Goal: Feedback & Contribution: Submit feedback/report problem

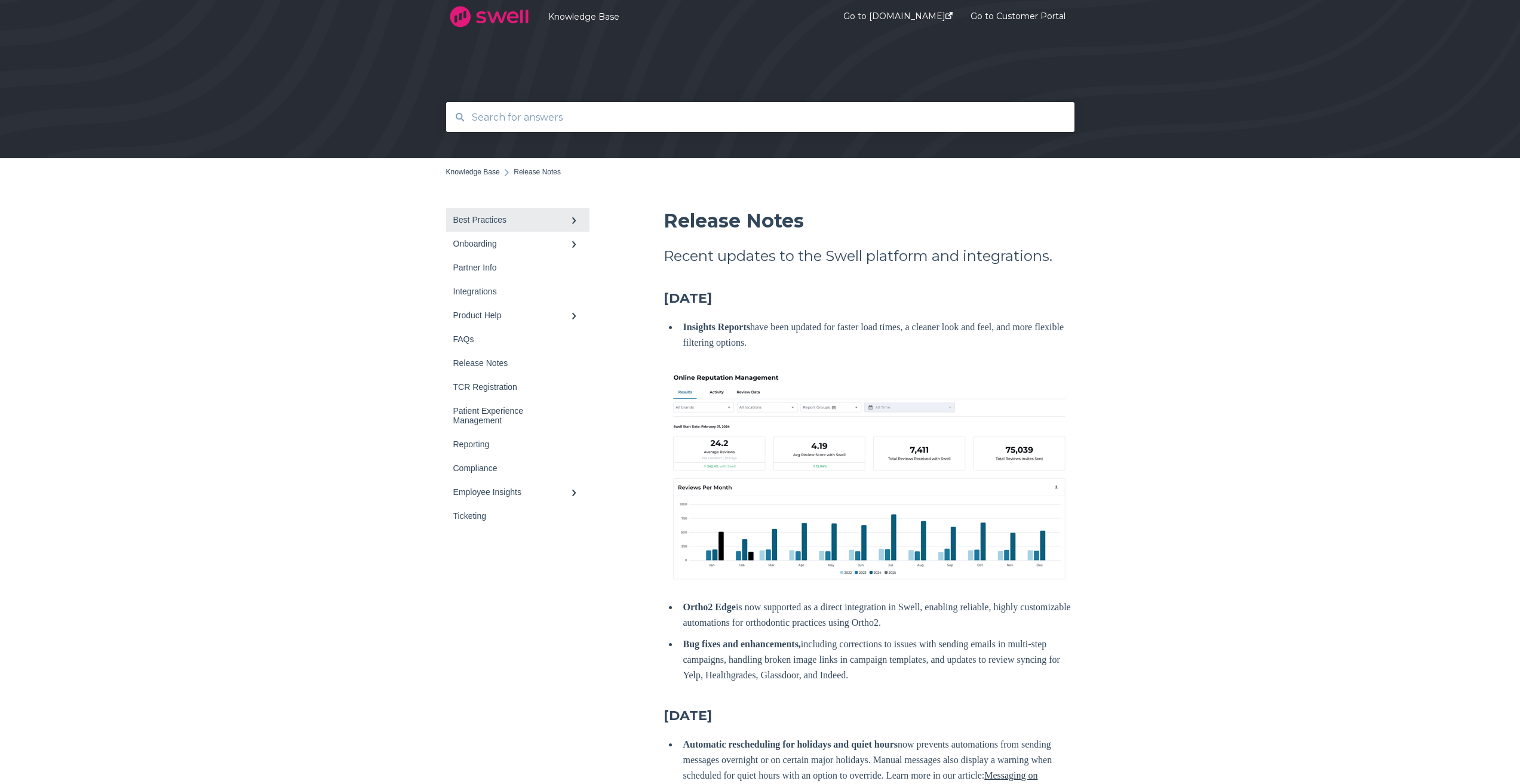
click at [502, 212] on link "Best Practices" at bounding box center [517, 219] width 144 height 24
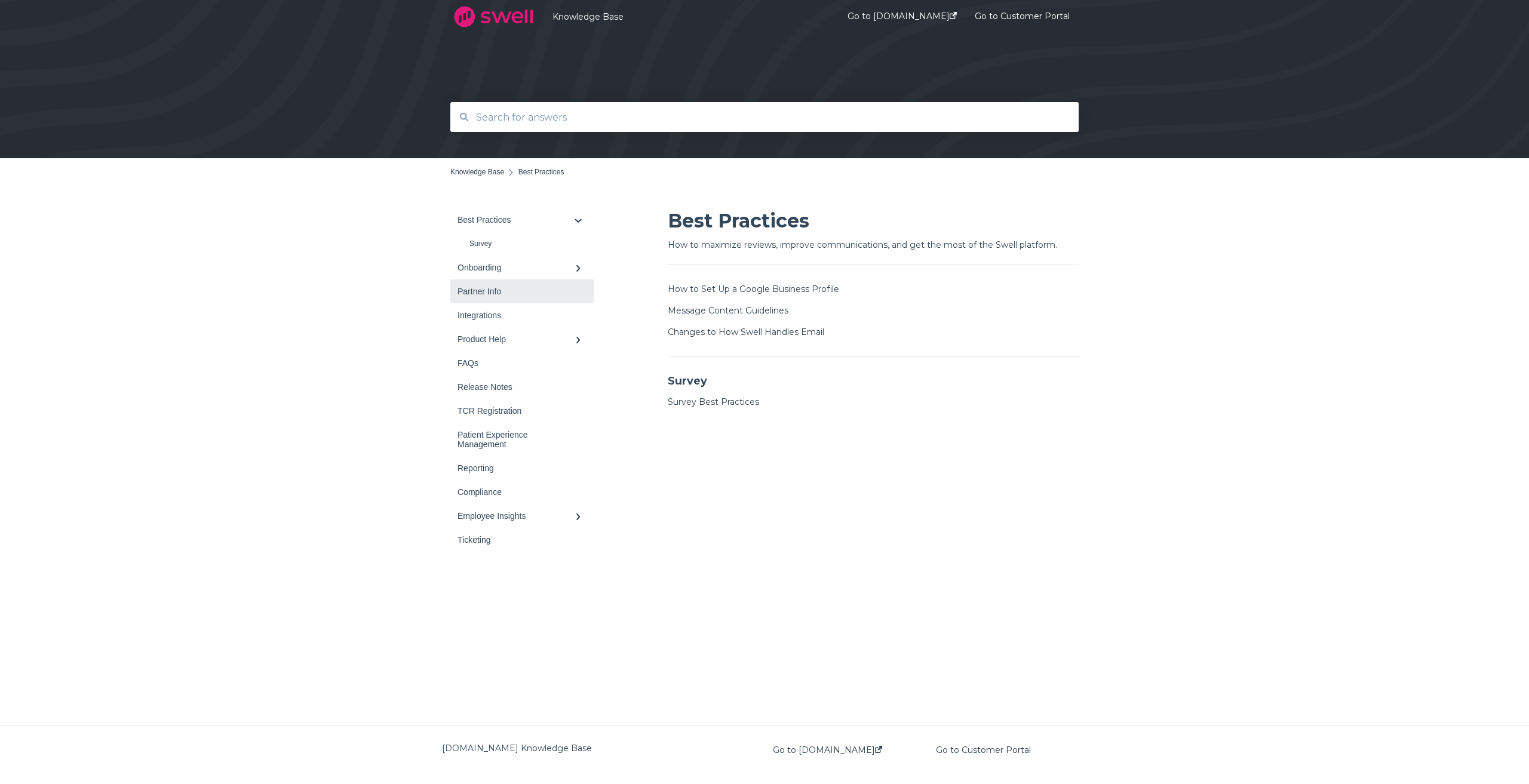
click at [546, 300] on link "Partner Info" at bounding box center [522, 291] width 144 height 24
click at [520, 294] on div "Integrations" at bounding box center [516, 291] width 117 height 10
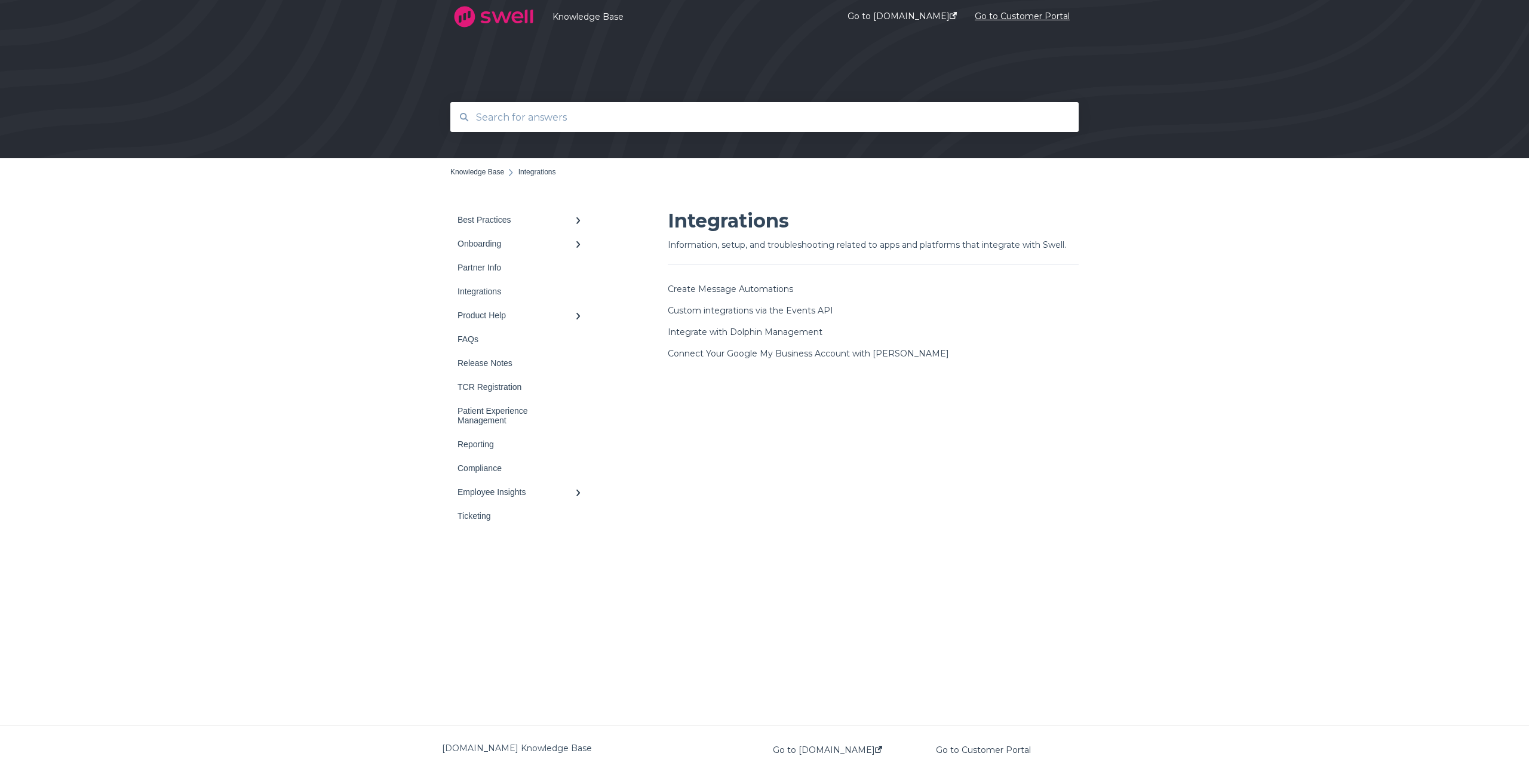
click at [1024, 18] on link "Go to Customer Portal" at bounding box center [1022, 17] width 95 height 46
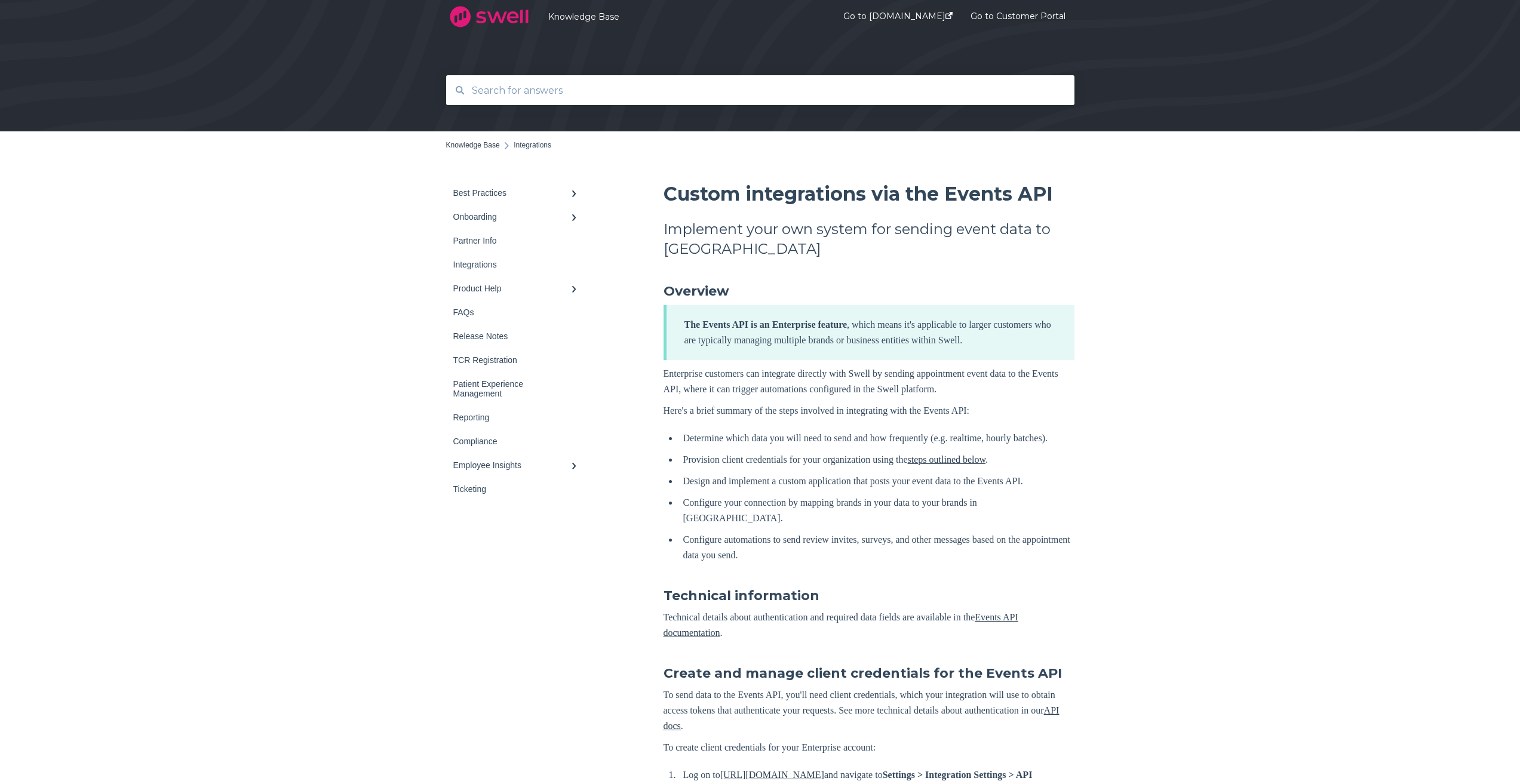
scroll to position [60, 0]
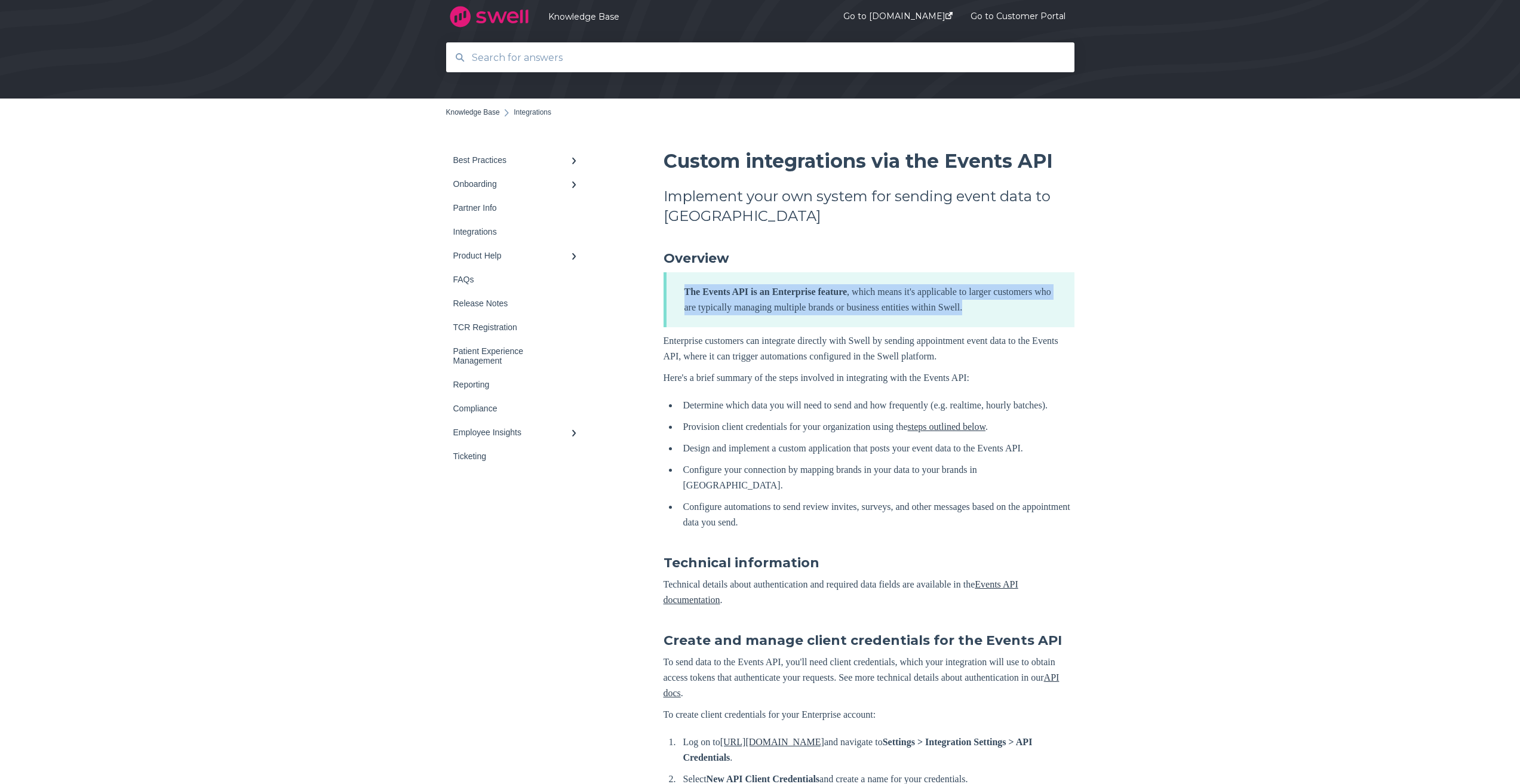
drag, startPoint x: 664, startPoint y: 292, endPoint x: 1066, endPoint y: 318, distance: 402.8
click at [1067, 318] on div "The Events API is an Enterprise feature , which means it's applicable to larger…" at bounding box center [869, 300] width 411 height 55
drag, startPoint x: 646, startPoint y: 338, endPoint x: 819, endPoint y: 350, distance: 173.4
click at [819, 350] on div "Best Practices Survey Onboarding TCR Registration Partner Info Integrations" at bounding box center [760, 713] width 628 height 1130
click at [810, 359] on p "Enterprise customers can integrate directly with Swell by sending appointment e…" at bounding box center [869, 348] width 411 height 31
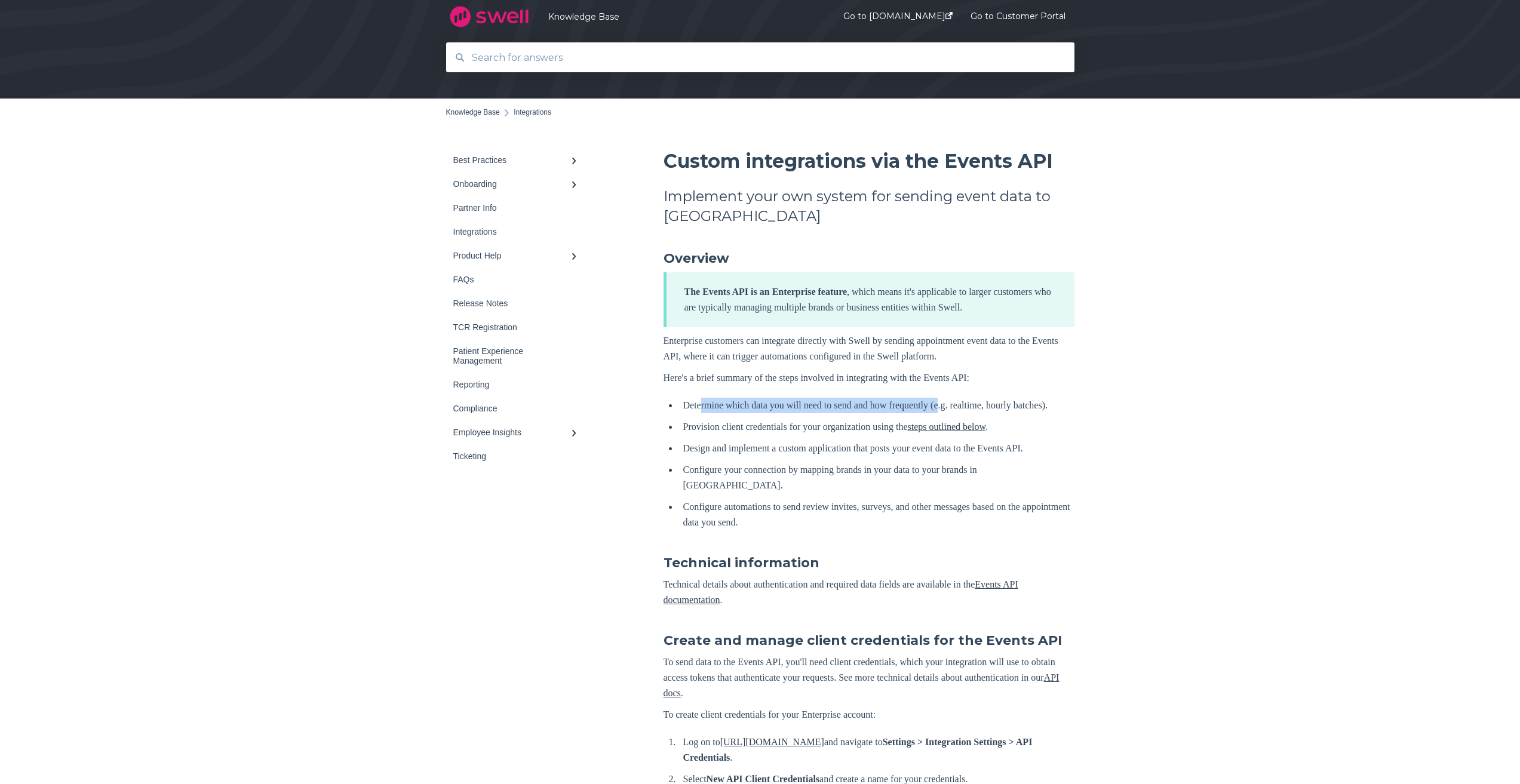
drag, startPoint x: 703, startPoint y: 402, endPoint x: 961, endPoint y: 408, distance: 258.1
click at [961, 408] on li "Determine which data you will need to send and how frequently (e.g. realtime, h…" at bounding box center [876, 405] width 396 height 16
drag, startPoint x: 686, startPoint y: 425, endPoint x: 727, endPoint y: 422, distance: 41.1
click at [727, 413] on li "Determine which data you will need to send and how frequently (e.g. realtime, h…" at bounding box center [876, 405] width 396 height 16
drag, startPoint x: 684, startPoint y: 447, endPoint x: 931, endPoint y: 442, distance: 247.1
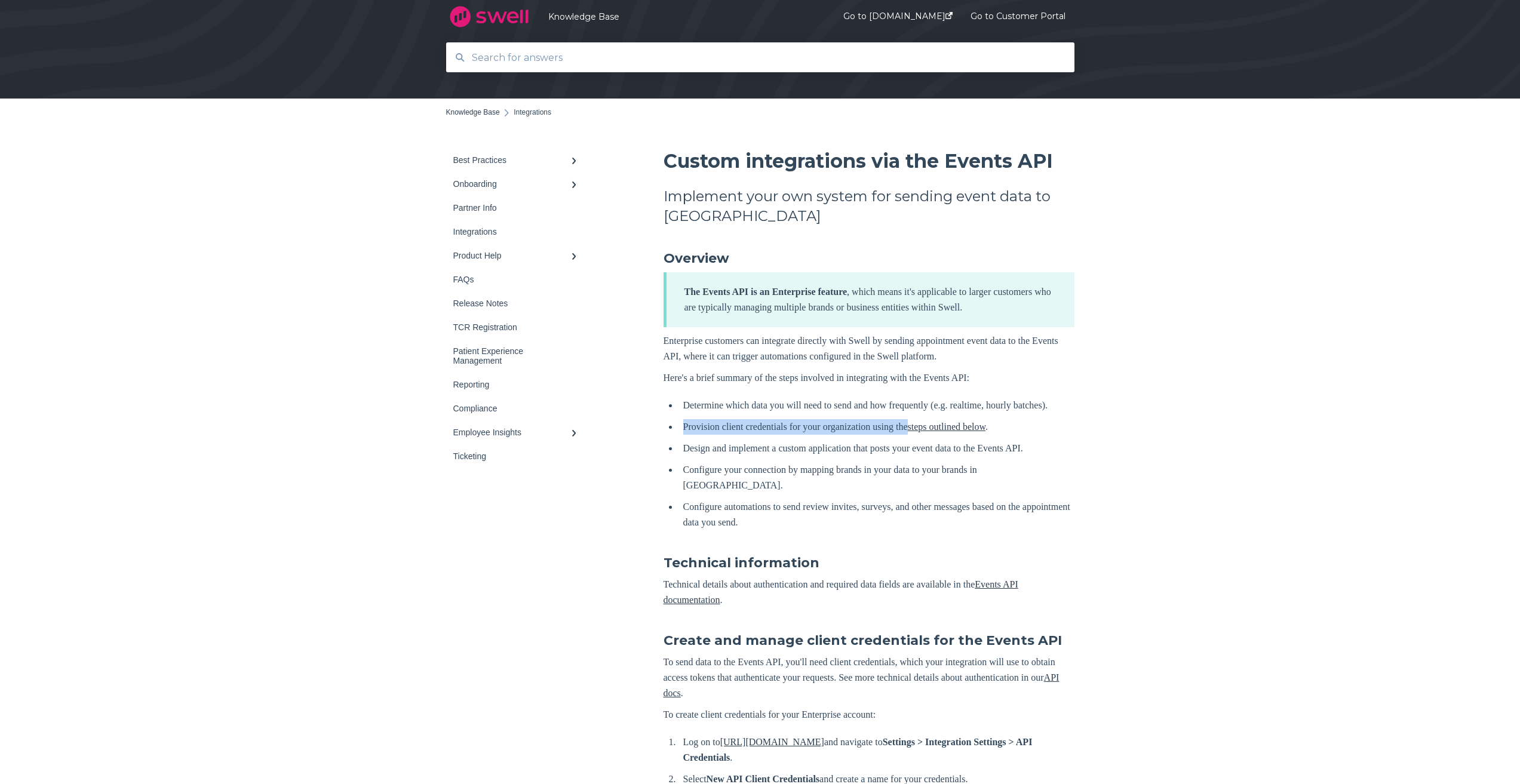
click at [931, 434] on li "Provision client credentials for your organization using the steps outlined bel…" at bounding box center [876, 427] width 396 height 16
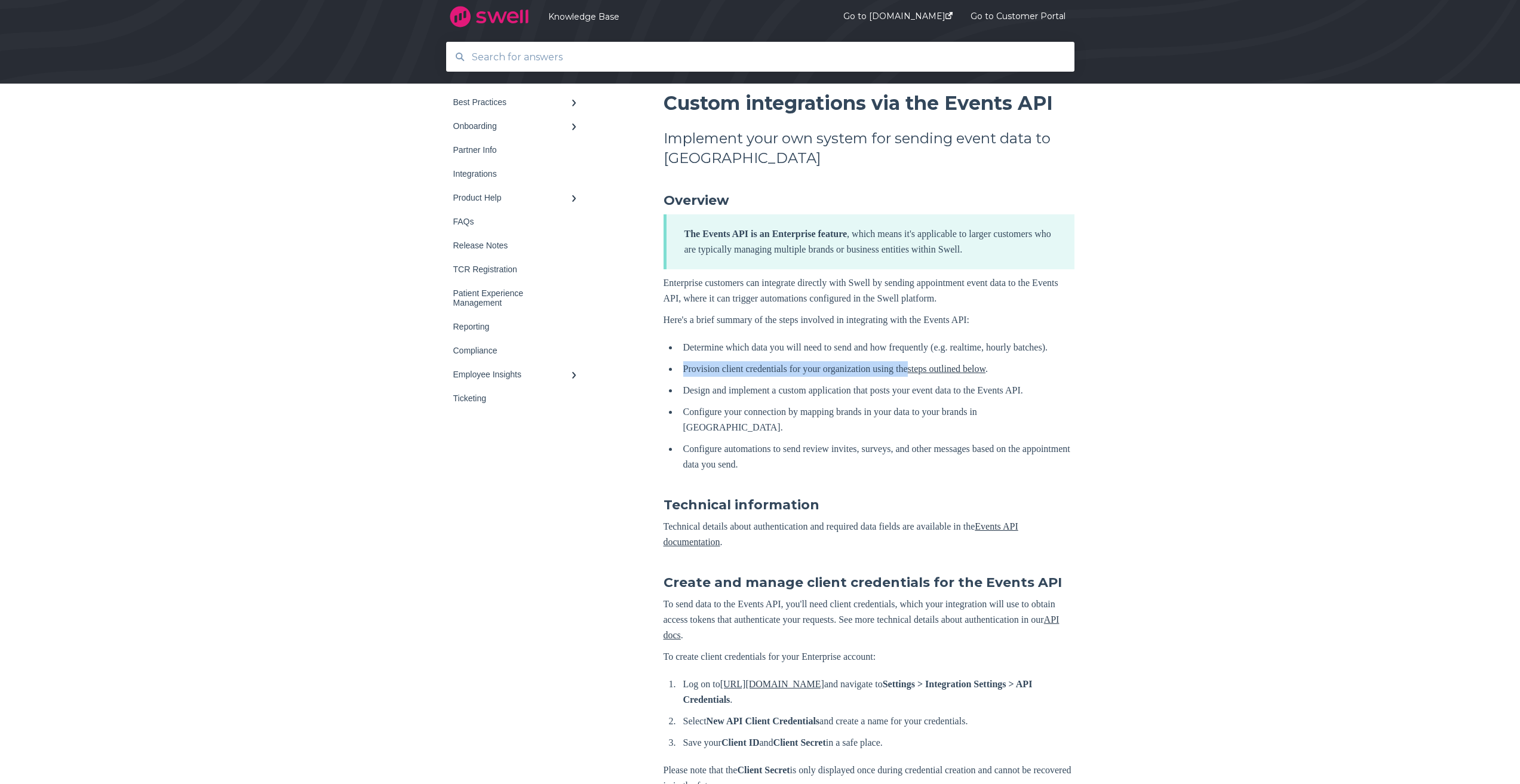
scroll to position [120, 0]
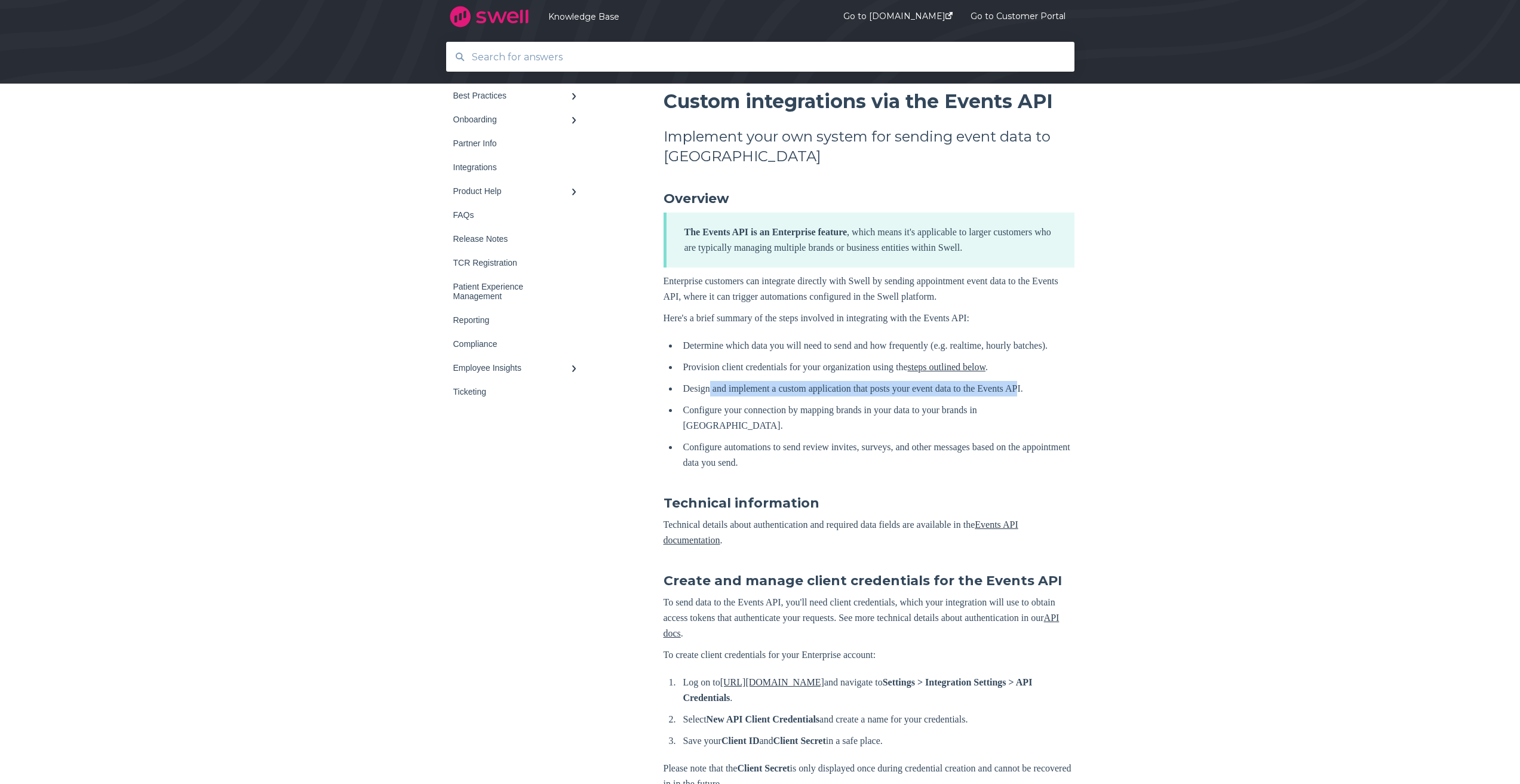
drag, startPoint x: 710, startPoint y: 410, endPoint x: 1049, endPoint y: 410, distance: 339.0
click at [1049, 396] on li "Design and implement a custom application that posts your event data to the Eve…" at bounding box center [876, 388] width 396 height 16
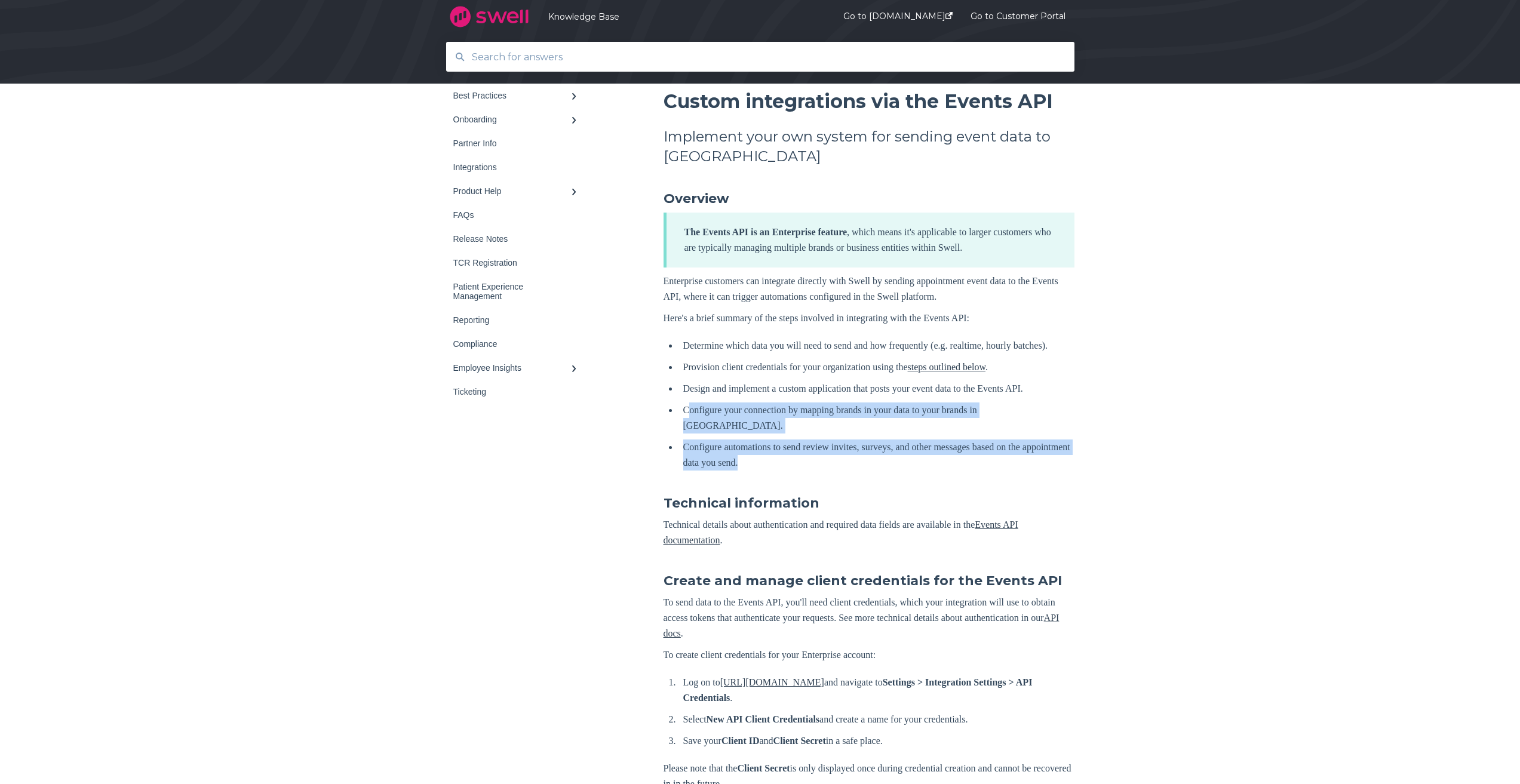
drag, startPoint x: 689, startPoint y: 424, endPoint x: 908, endPoint y: 468, distance: 223.4
click at [908, 468] on ul "Determine which data you will need to send and how frequently (e.g. realtime, h…" at bounding box center [871, 404] width 406 height 132
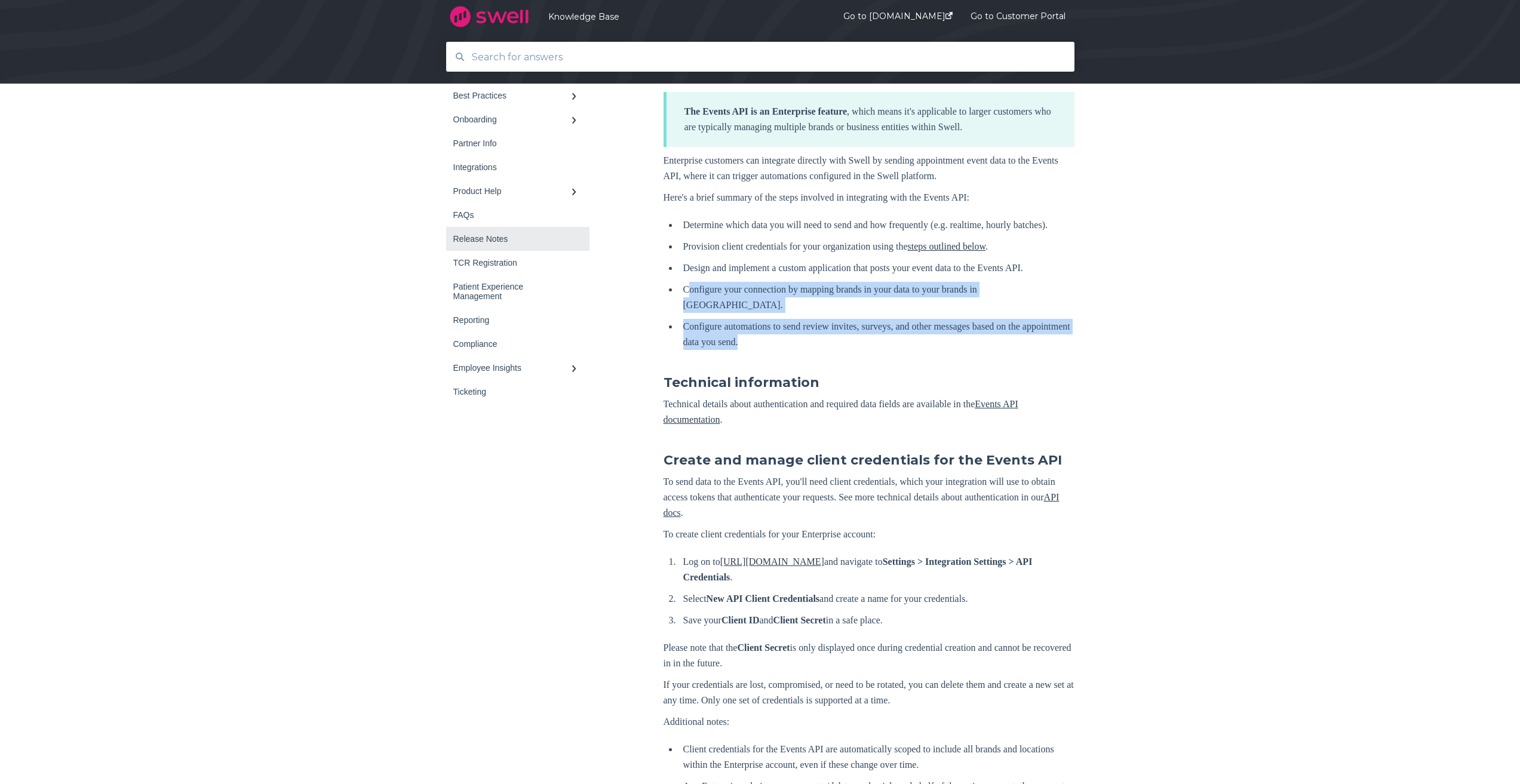
scroll to position [239, 0]
click at [570, 192] on div at bounding box center [574, 190] width 7 height 10
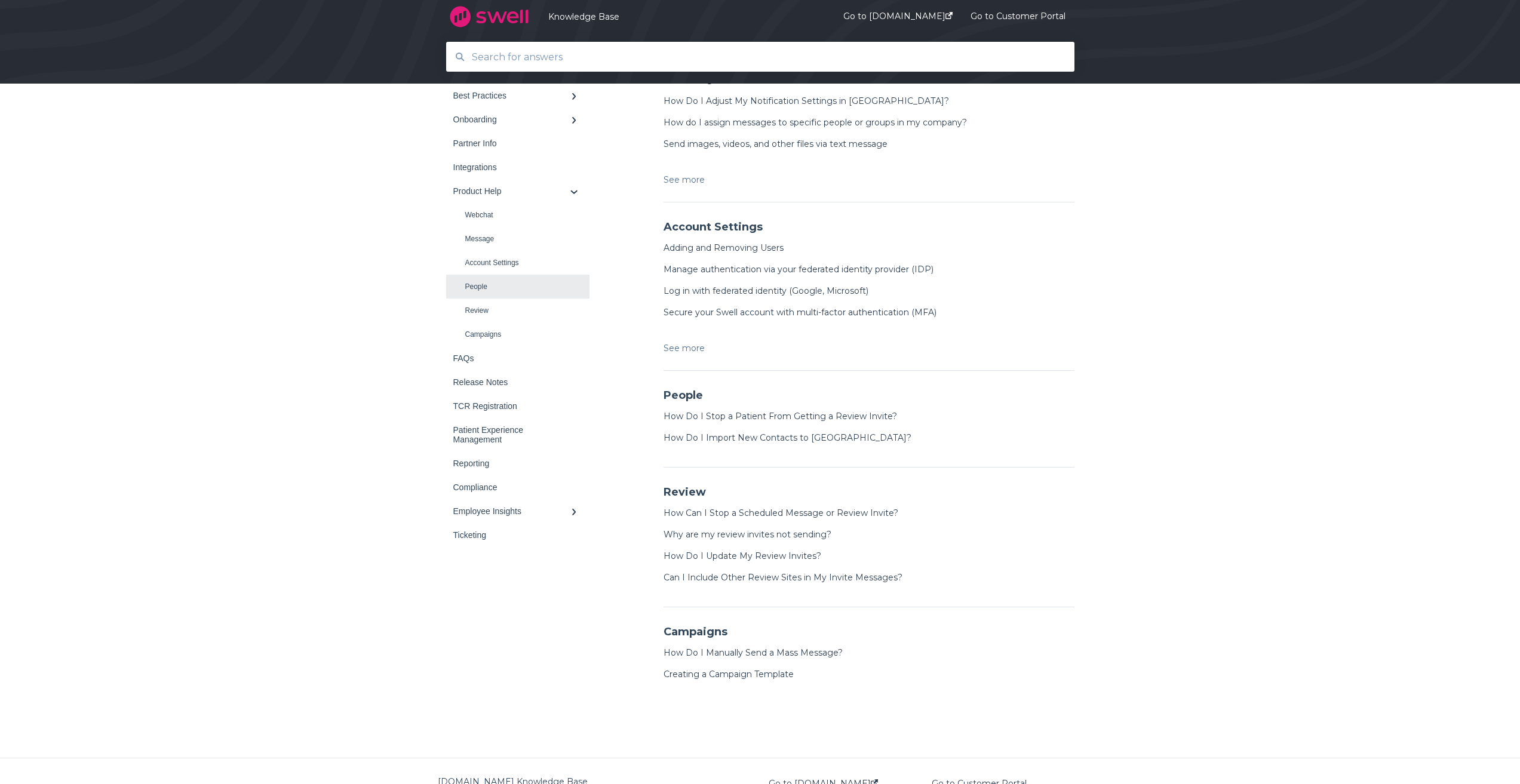
scroll to position [397, 0]
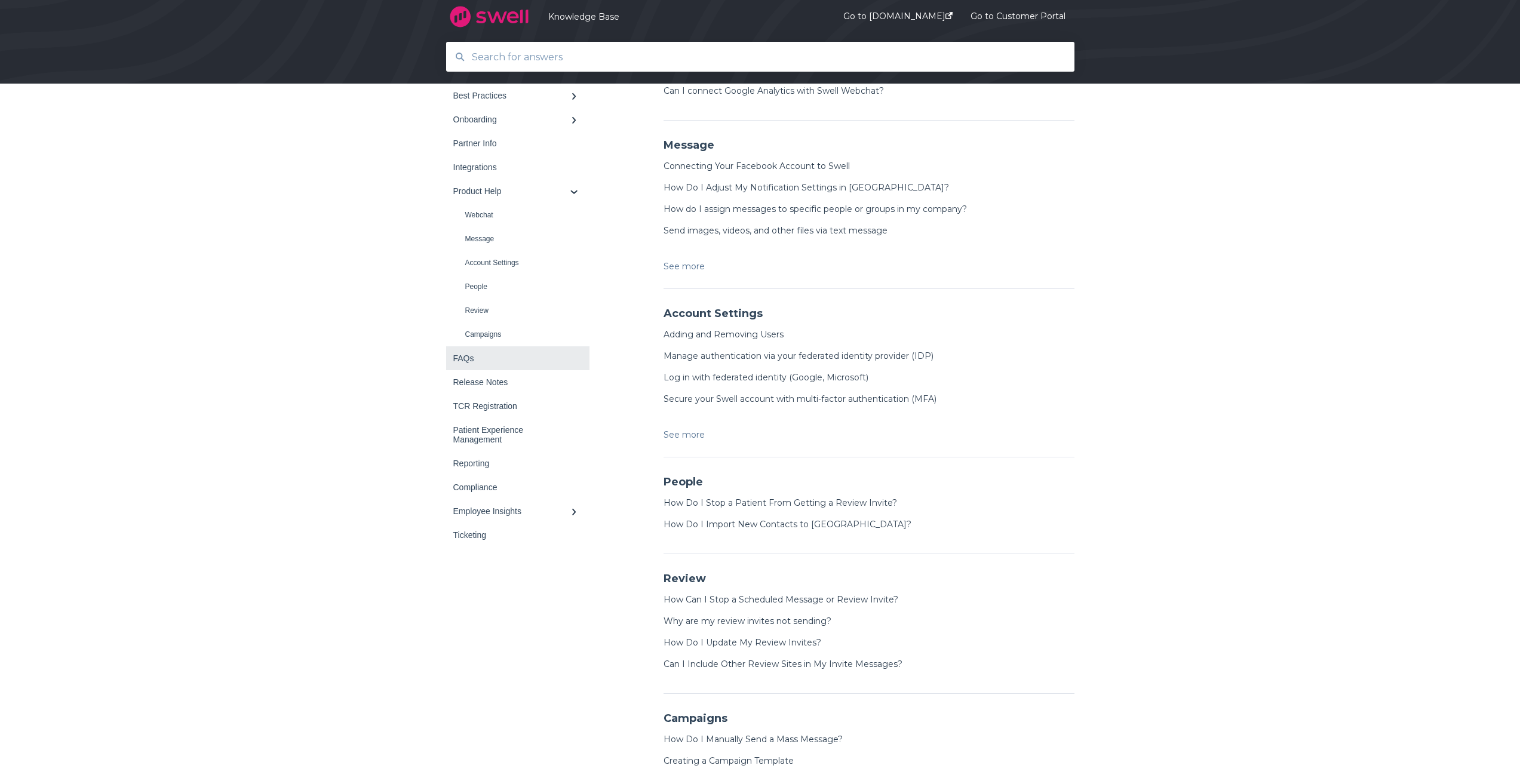
click at [496, 357] on div "FAQs" at bounding box center [511, 358] width 117 height 10
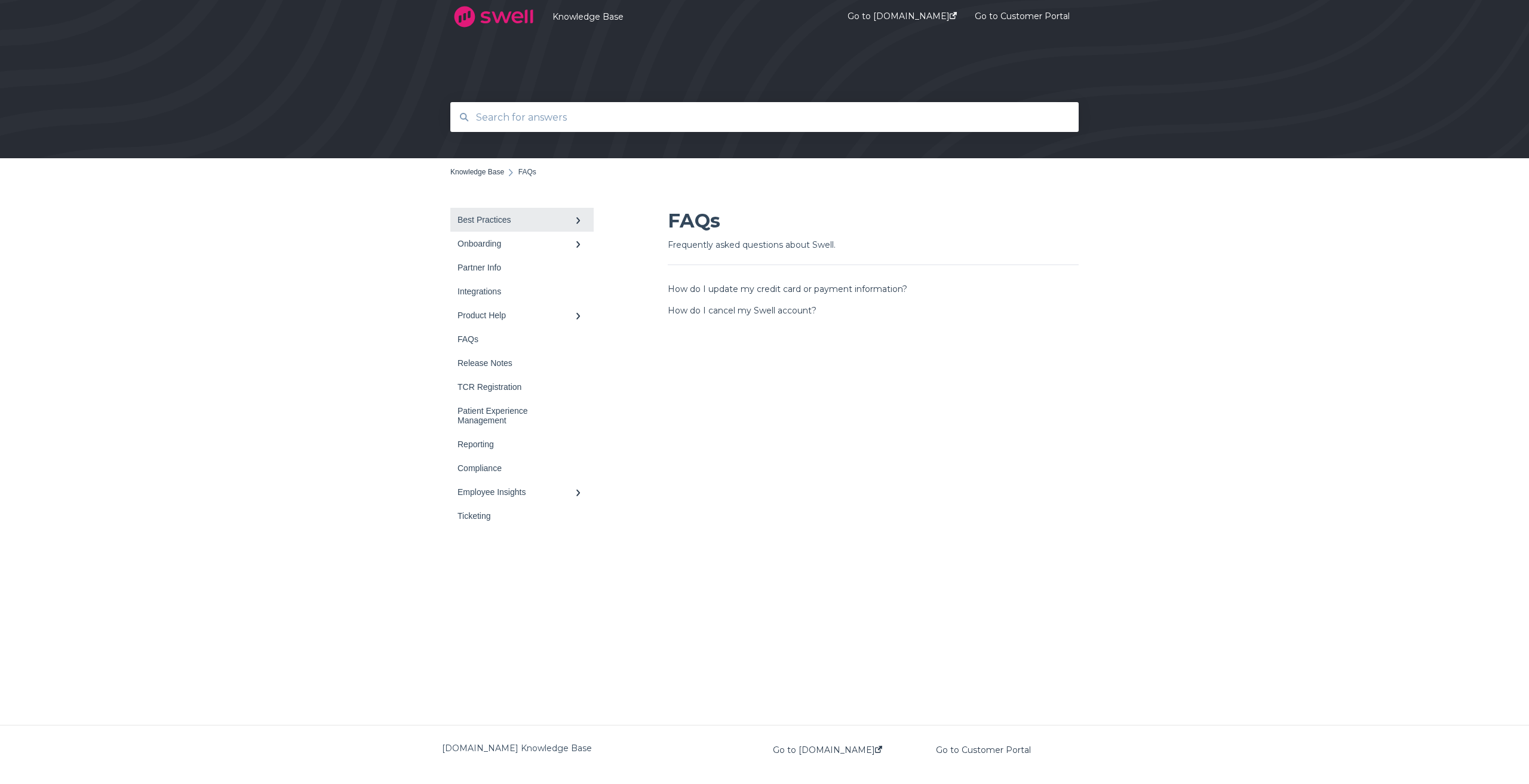
click at [511, 212] on link "Best Practices" at bounding box center [522, 219] width 144 height 24
click at [583, 224] on link "Best Practices" at bounding box center [522, 219] width 144 height 24
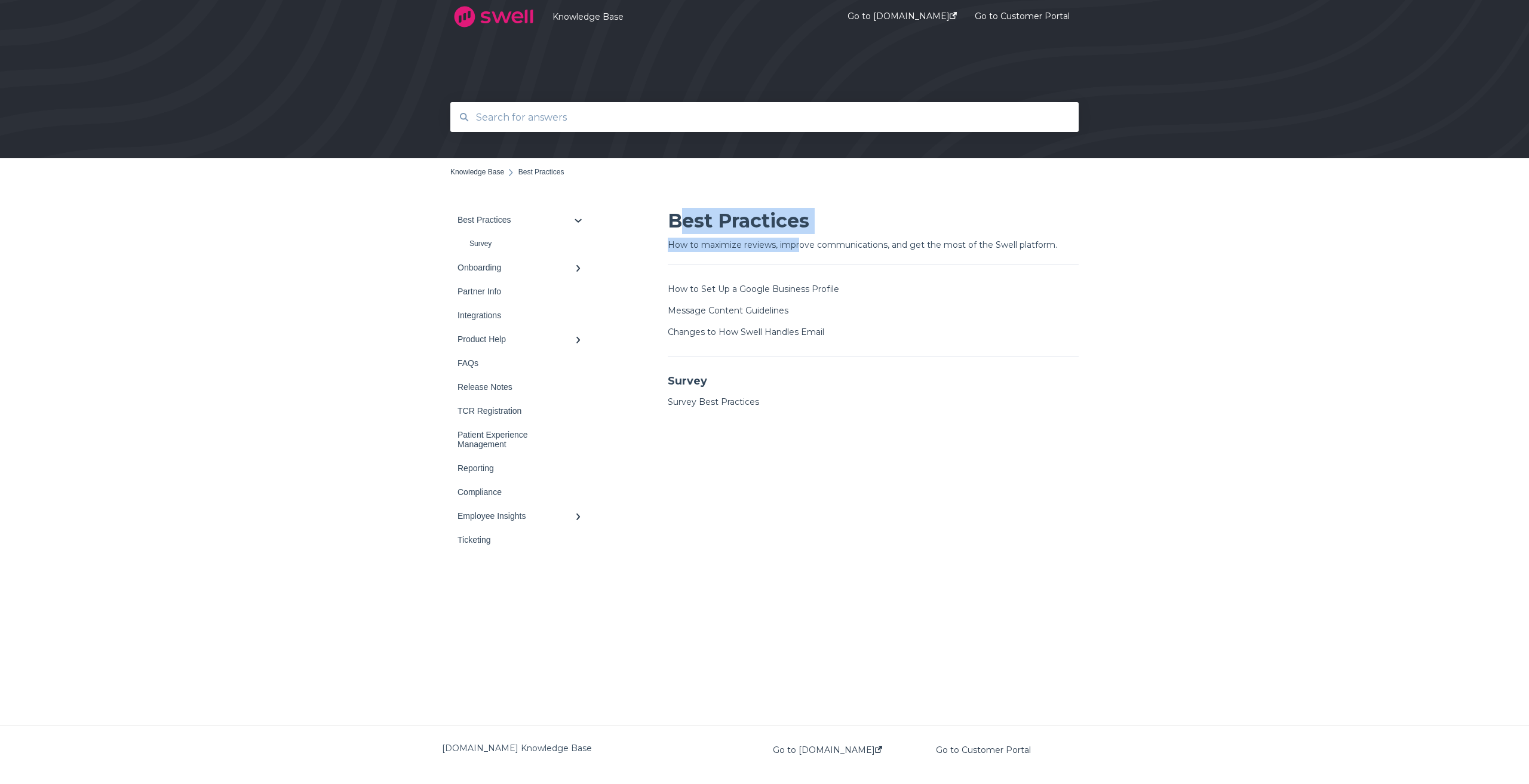
drag, startPoint x: 712, startPoint y: 228, endPoint x: 820, endPoint y: 236, distance: 108.3
click at [815, 236] on div "Best Practices How to maximize reviews, improve communications, and get the mos…" at bounding box center [873, 312] width 411 height 209
click at [543, 115] on input "text" at bounding box center [765, 117] width 592 height 26
type input "API"
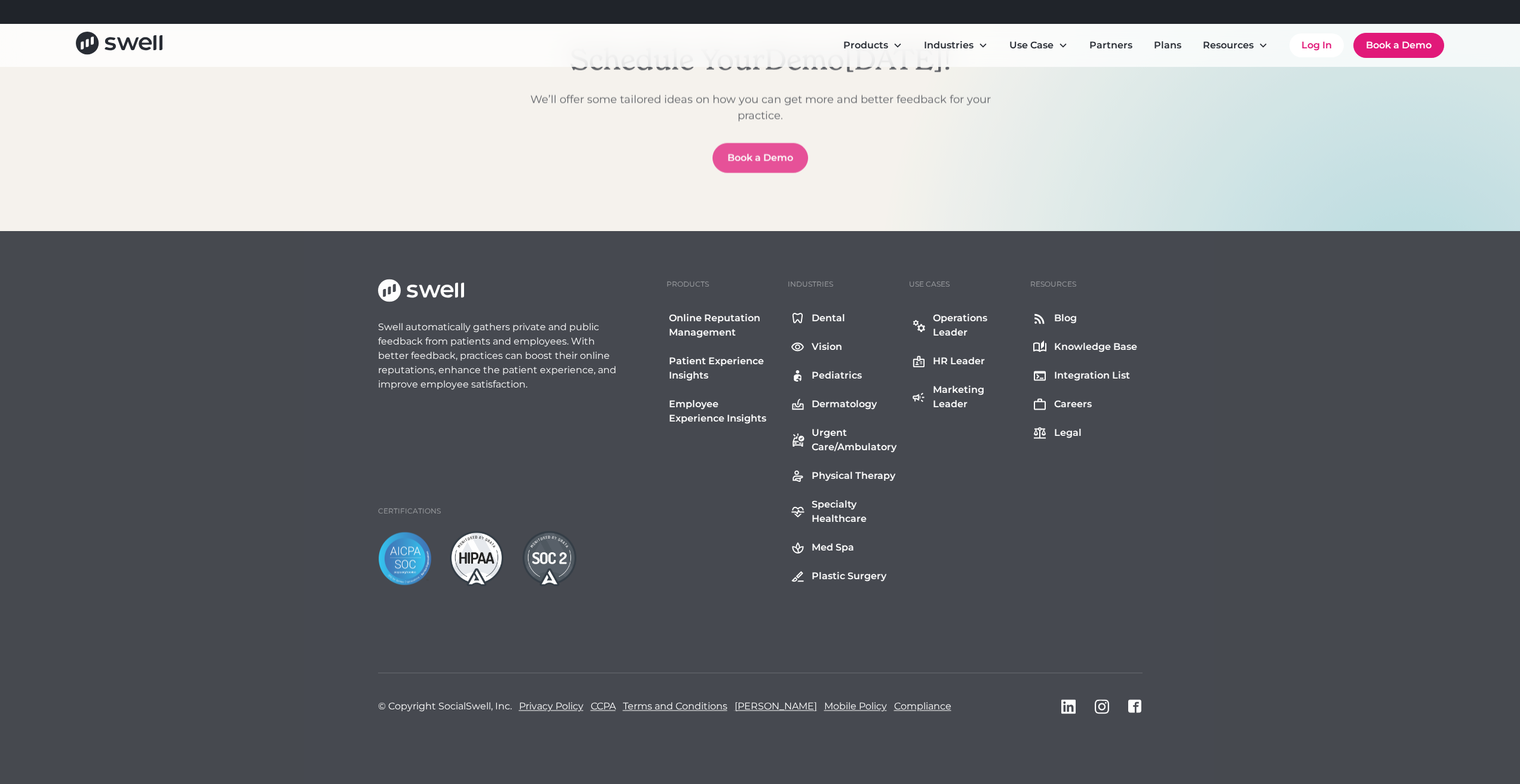
drag, startPoint x: 1146, startPoint y: 211, endPoint x: 1220, endPoint y: 507, distance: 305.1
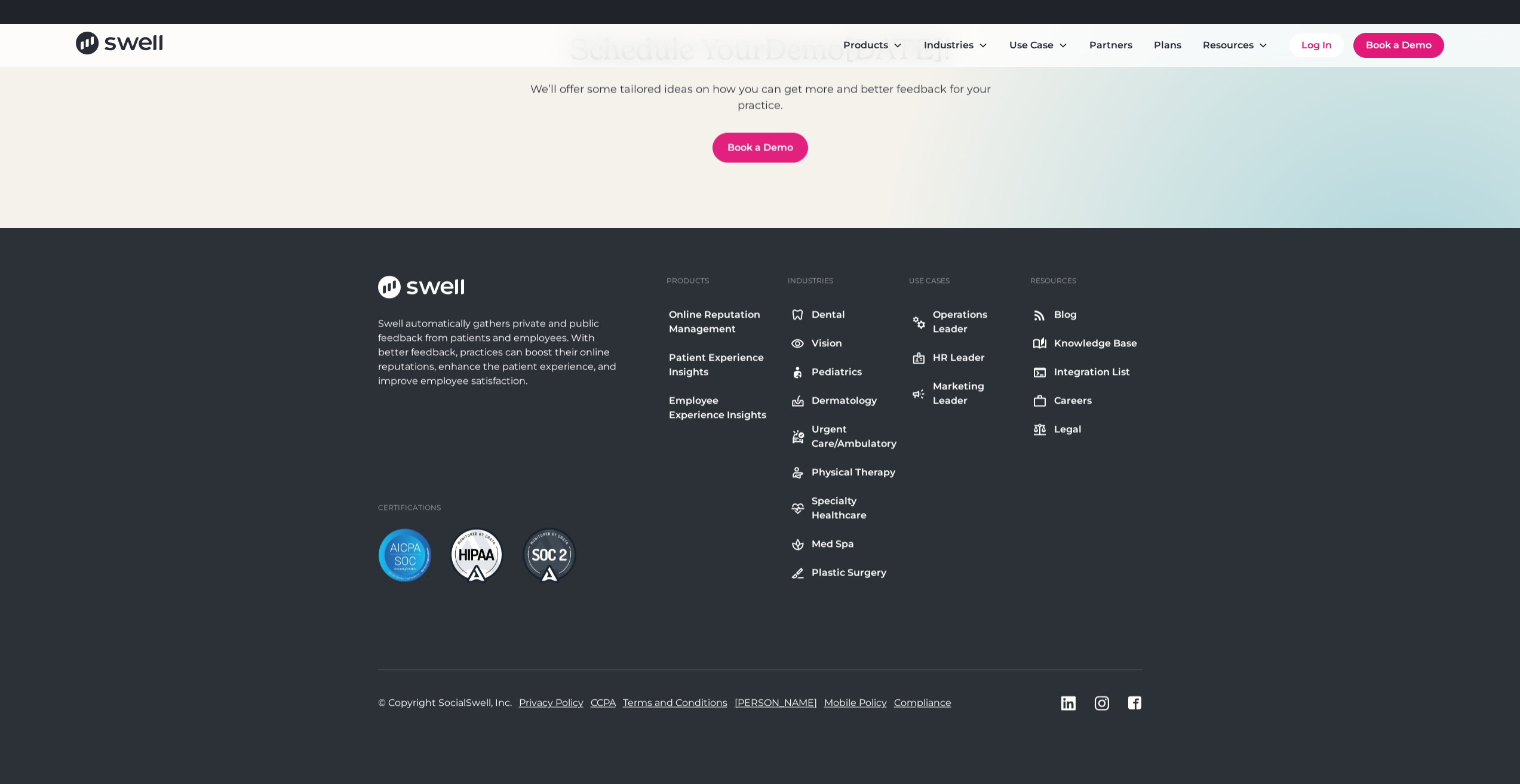
scroll to position [1415, 0]
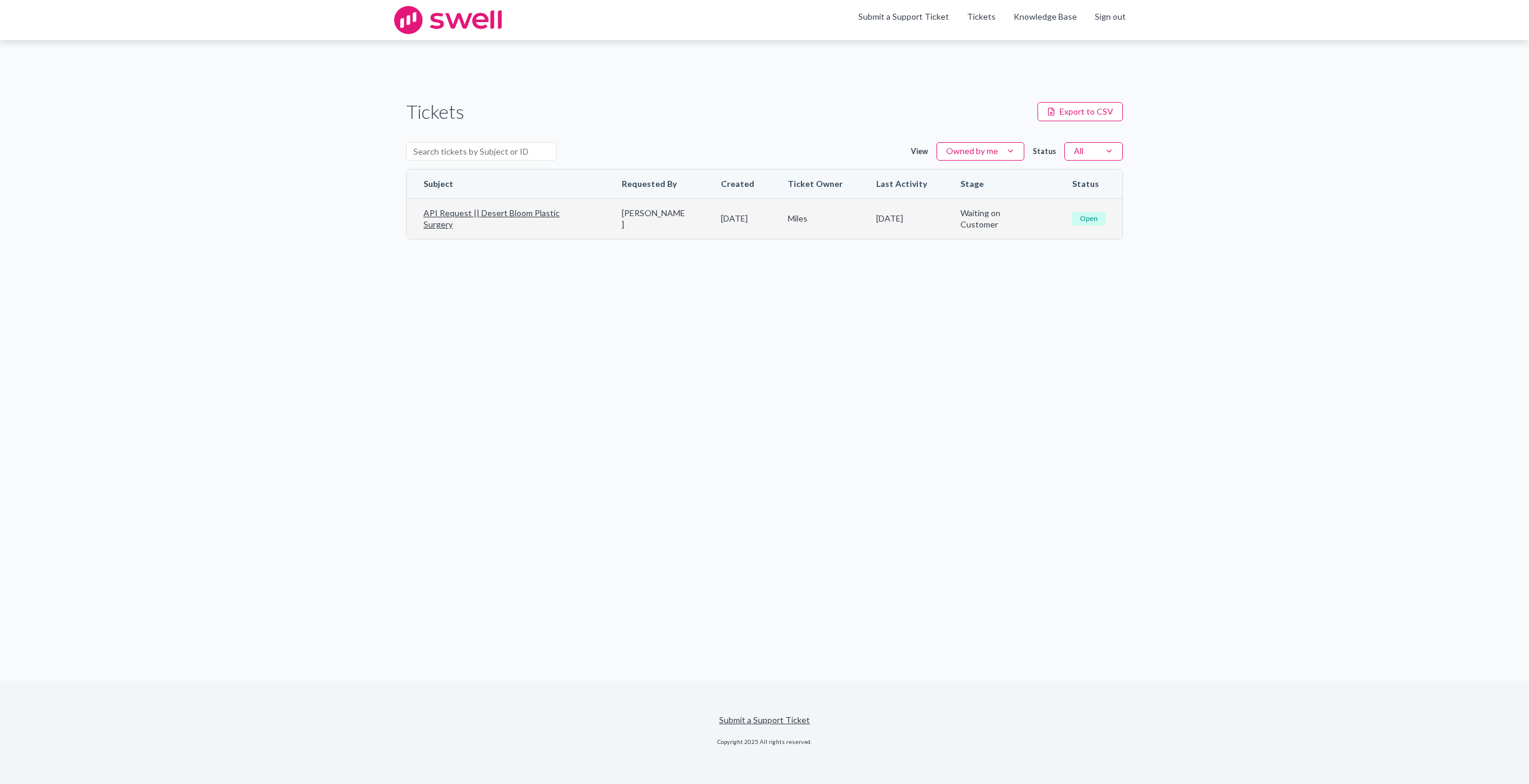
click at [1034, 216] on span "Waiting on Customer" at bounding box center [999, 218] width 78 height 23
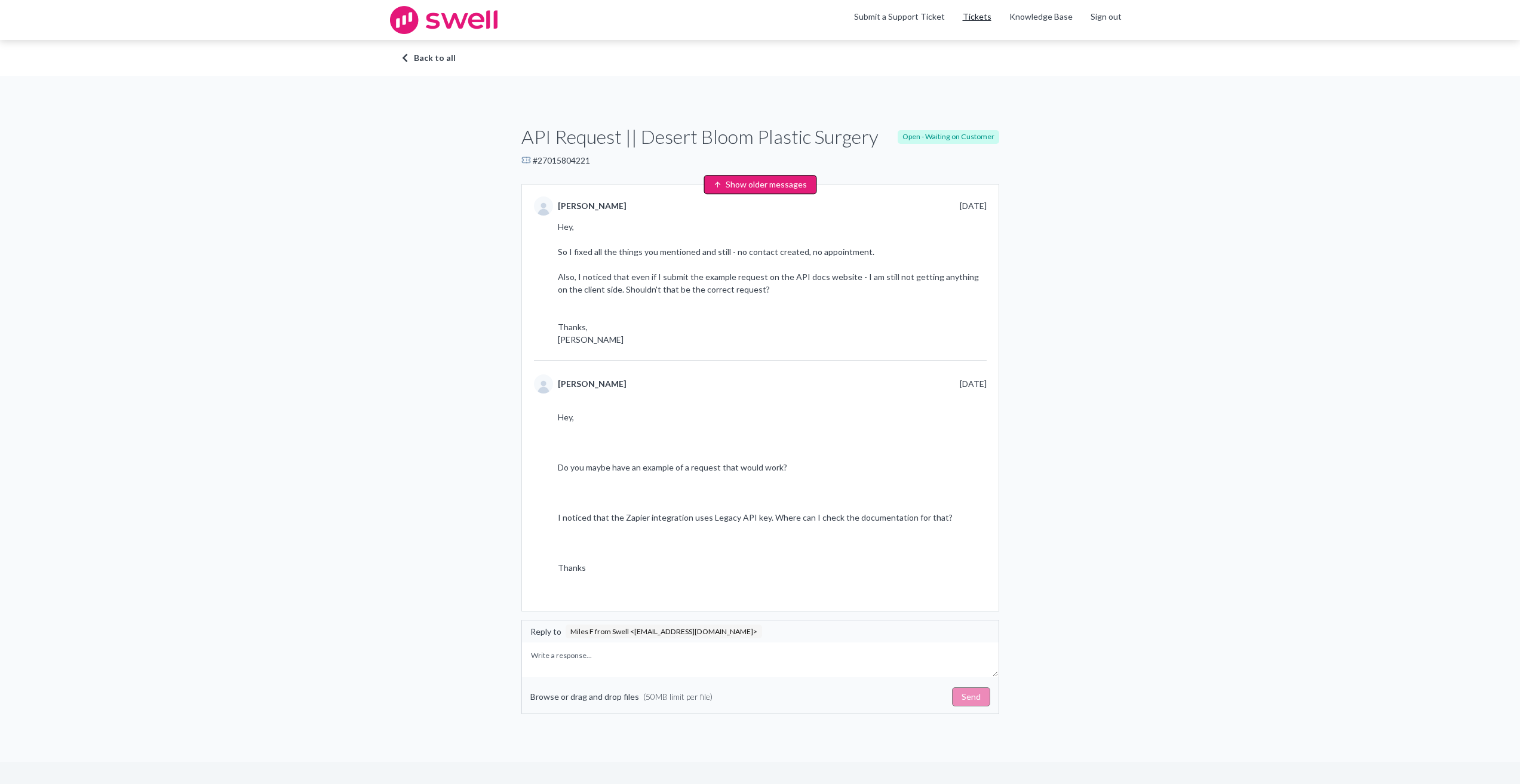
click at [983, 19] on link "Tickets" at bounding box center [977, 17] width 29 height 12
click at [906, 18] on link "Submit a Support Ticket" at bounding box center [899, 17] width 91 height 11
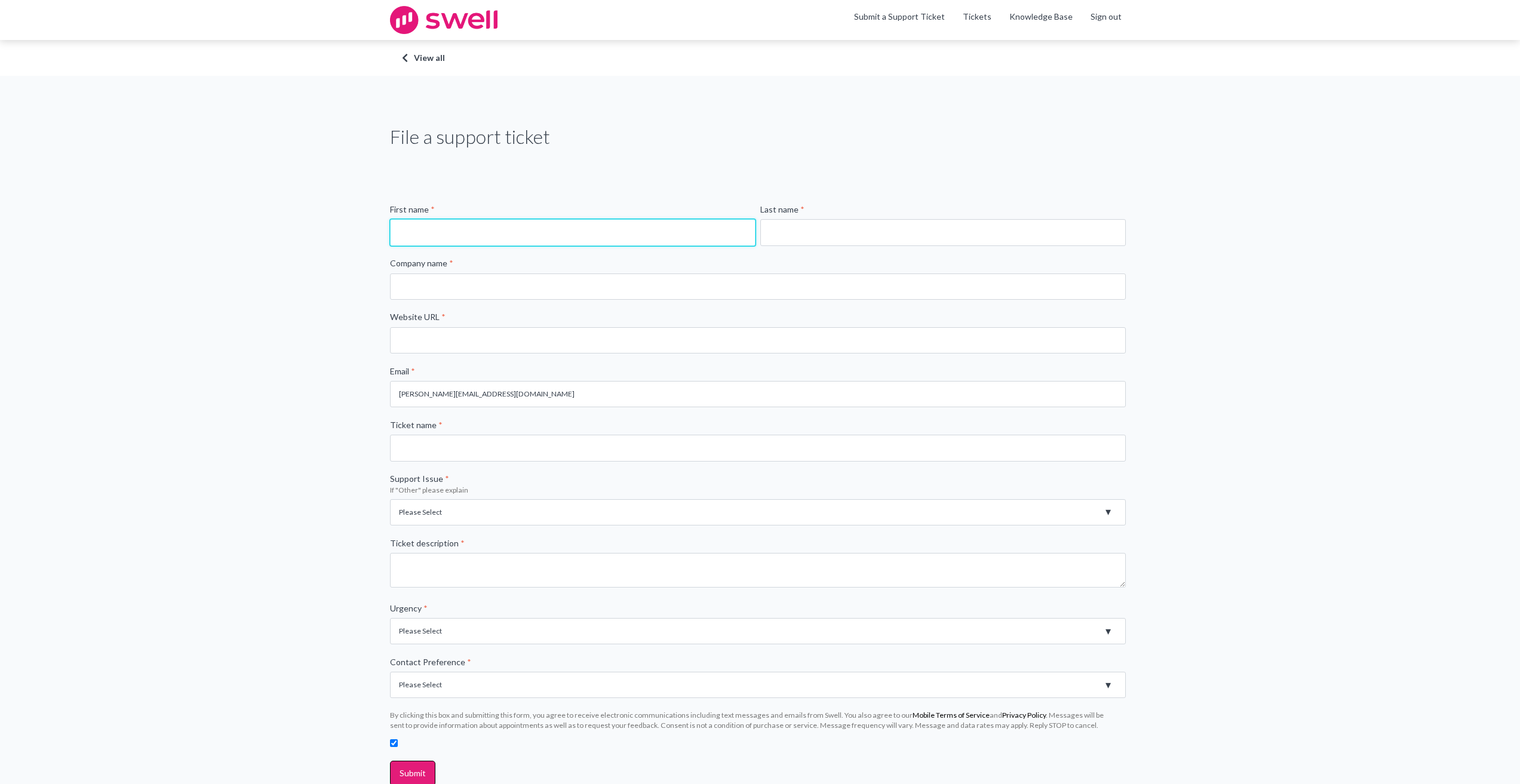
click at [474, 229] on input "First name *" at bounding box center [573, 233] width 366 height 26
type input "[PERSON_NAME]"
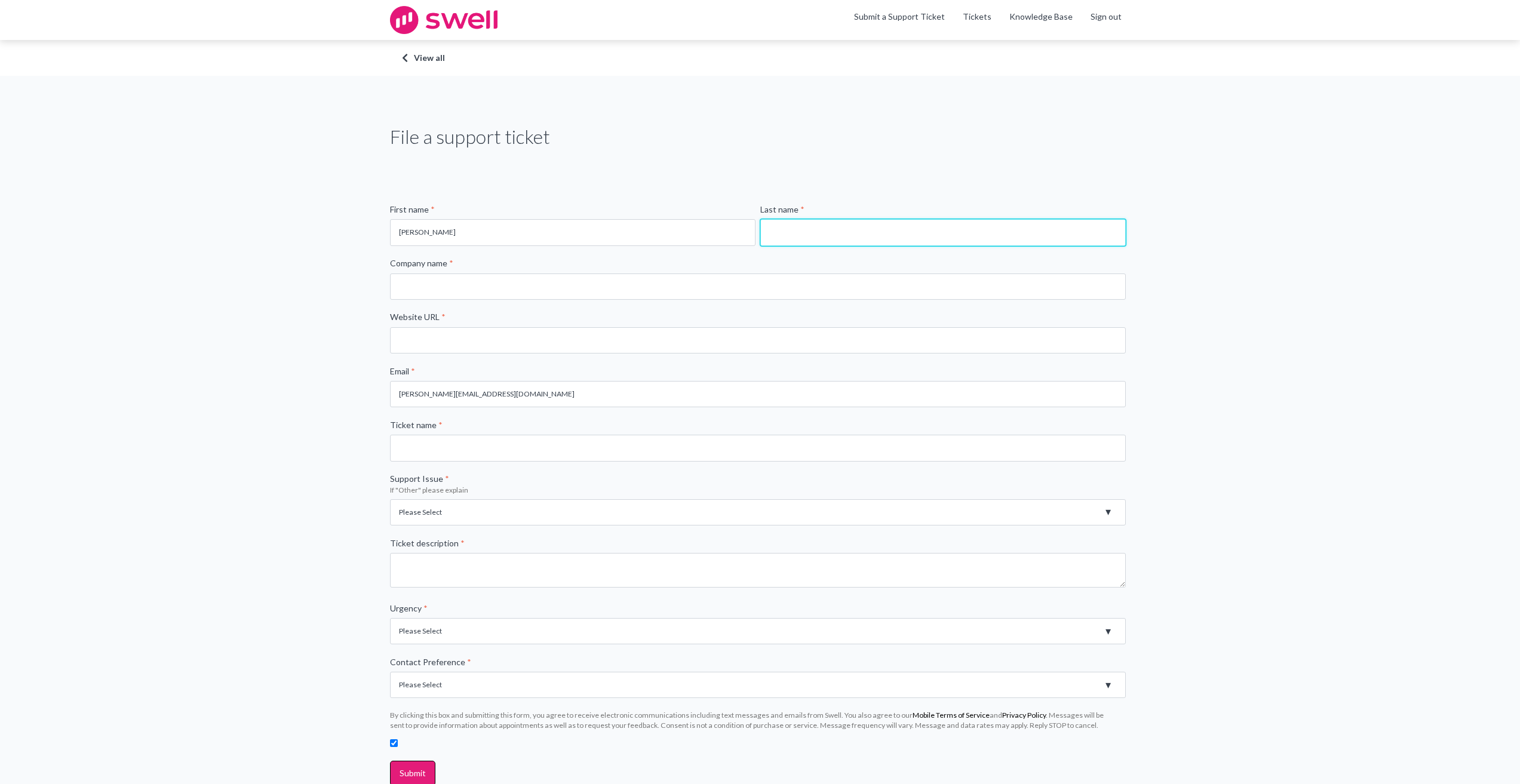
type input "Nikulin"
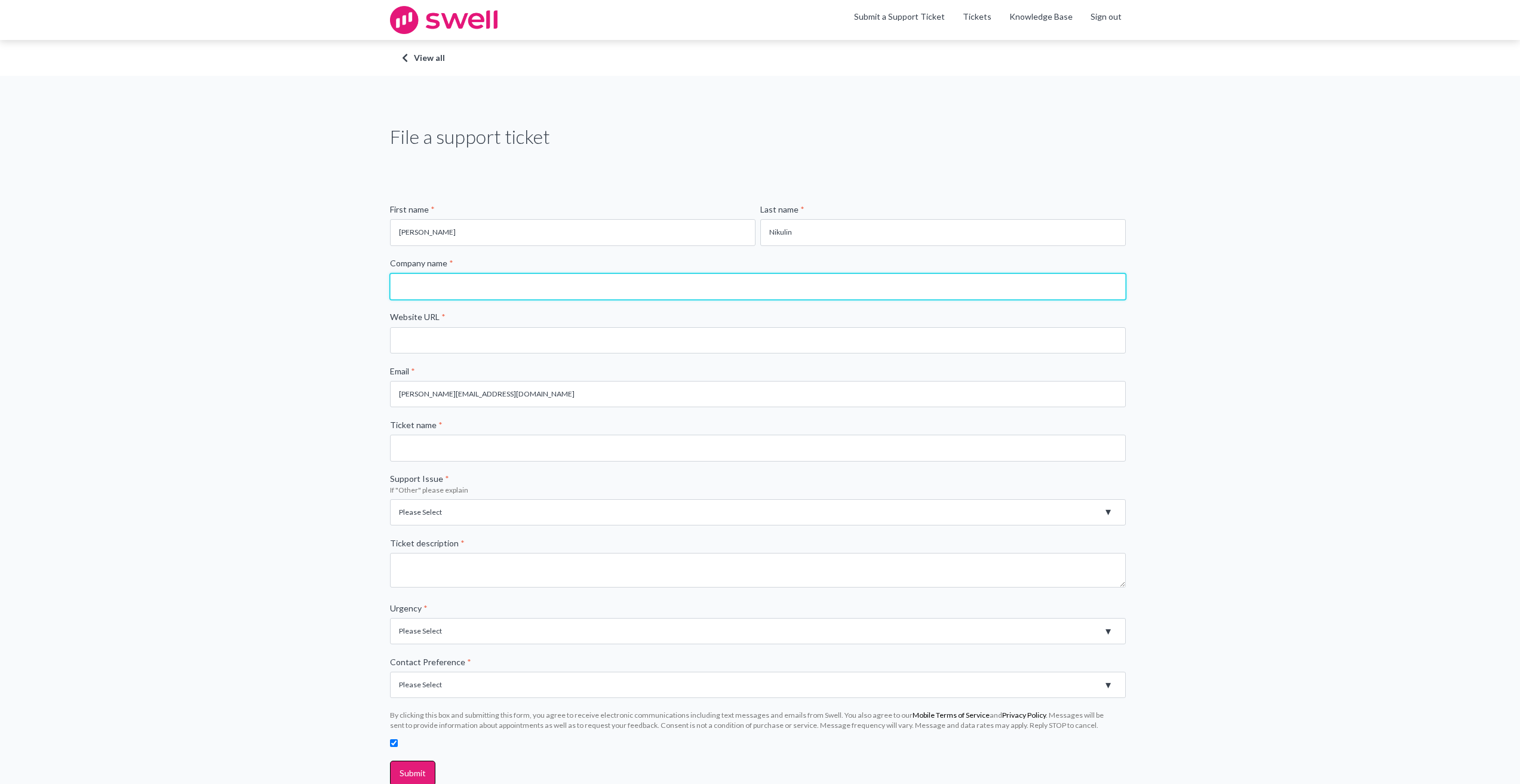
type input "NIKULIN TECHNOLOGIES LLC"
click at [567, 292] on input "NIKULIN TECHNOLOGIES LLC" at bounding box center [758, 286] width 736 height 26
type input "Desert Bloom Plastic Surgery"
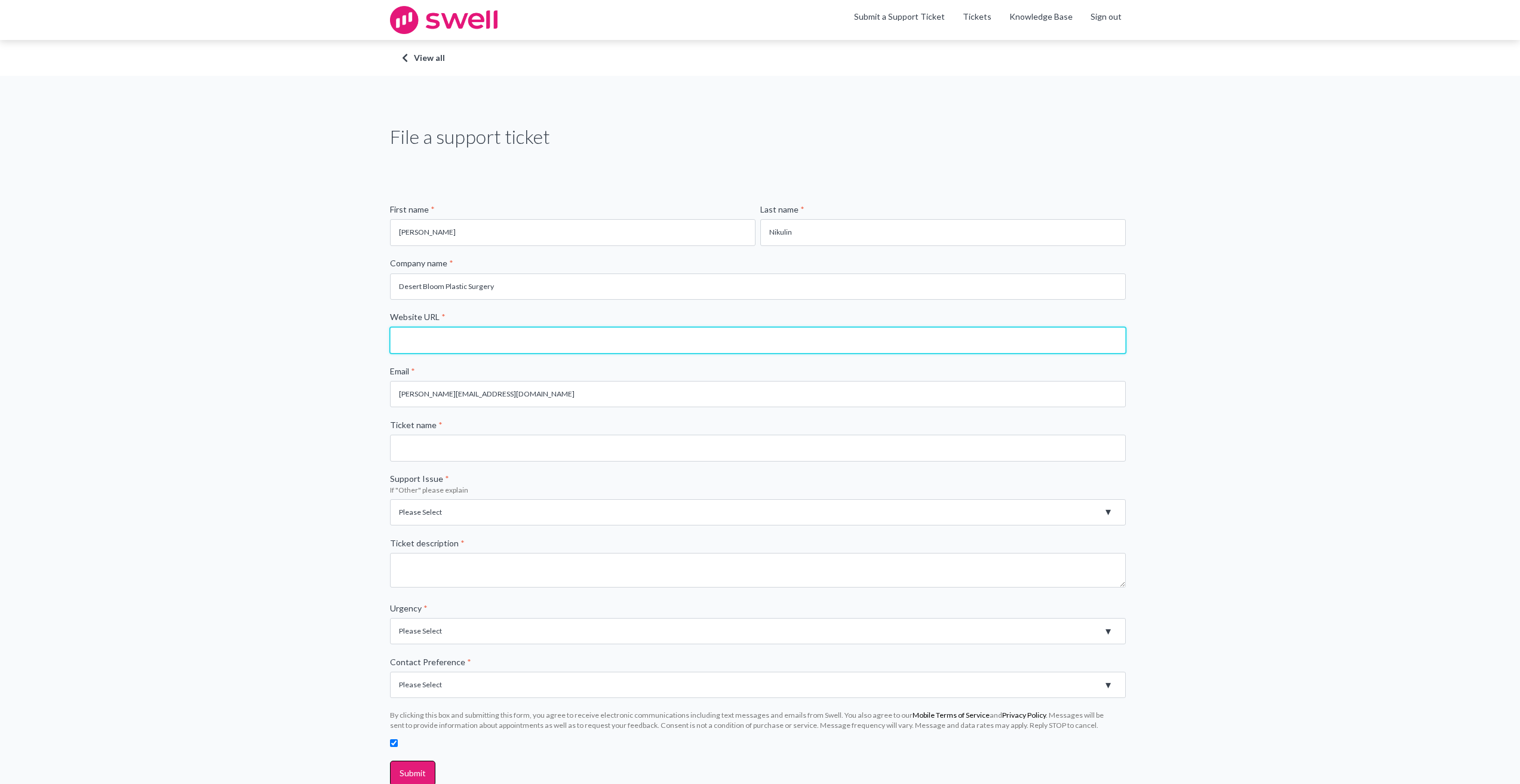
click at [527, 332] on input "Website URL *" at bounding box center [758, 340] width 736 height 26
type input "https://desertbloomplasticsurgery.com/"
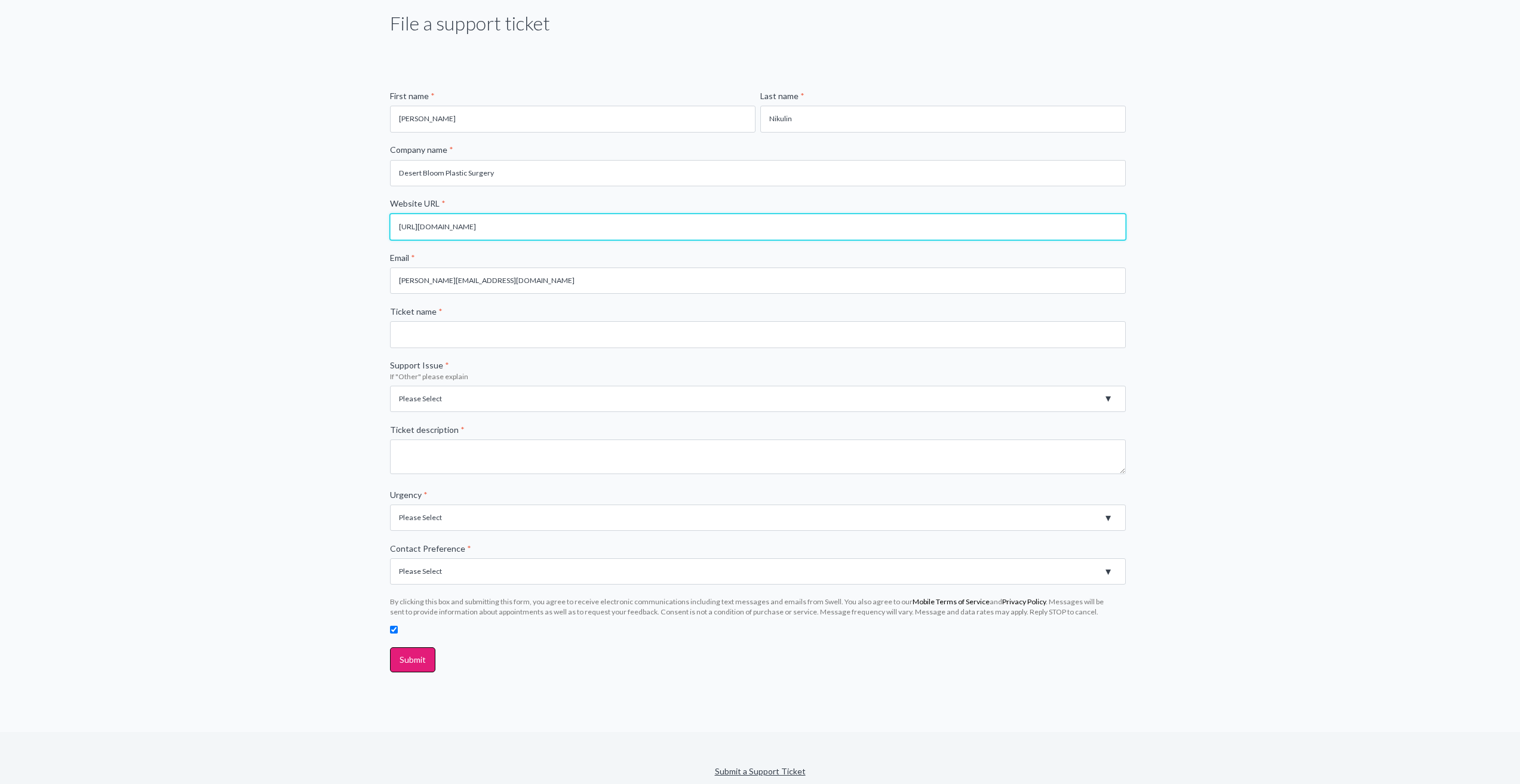
scroll to position [120, 0]
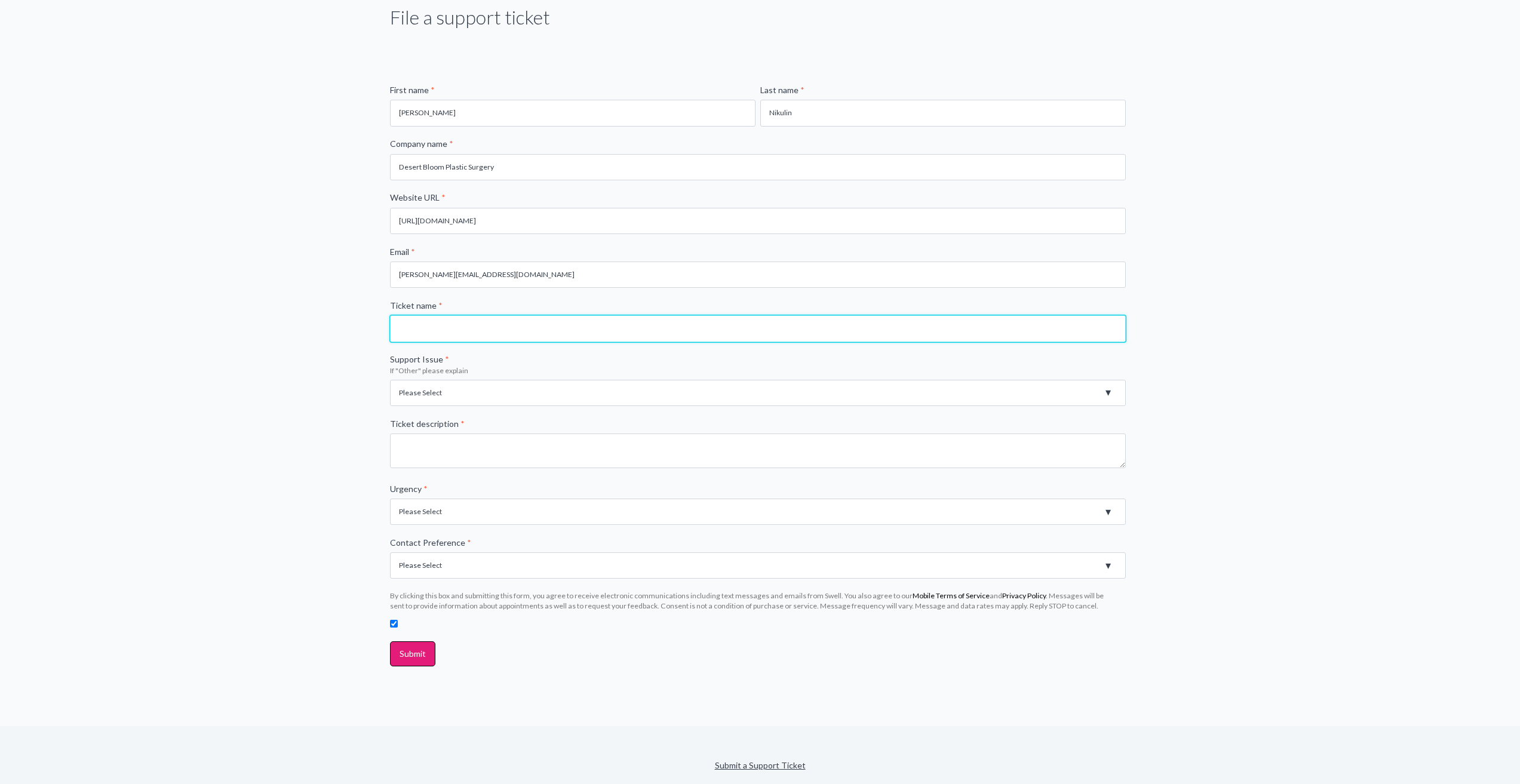
click at [463, 329] on input "Ticket name *" at bounding box center [758, 329] width 736 height 26
click at [451, 328] on input "Ticket name *" at bounding box center [758, 329] width 736 height 26
type input "API Access"
click at [480, 386] on select "Please Select Registration for Business Texting (TCR) Review Invites Not Sendin…" at bounding box center [758, 393] width 736 height 26
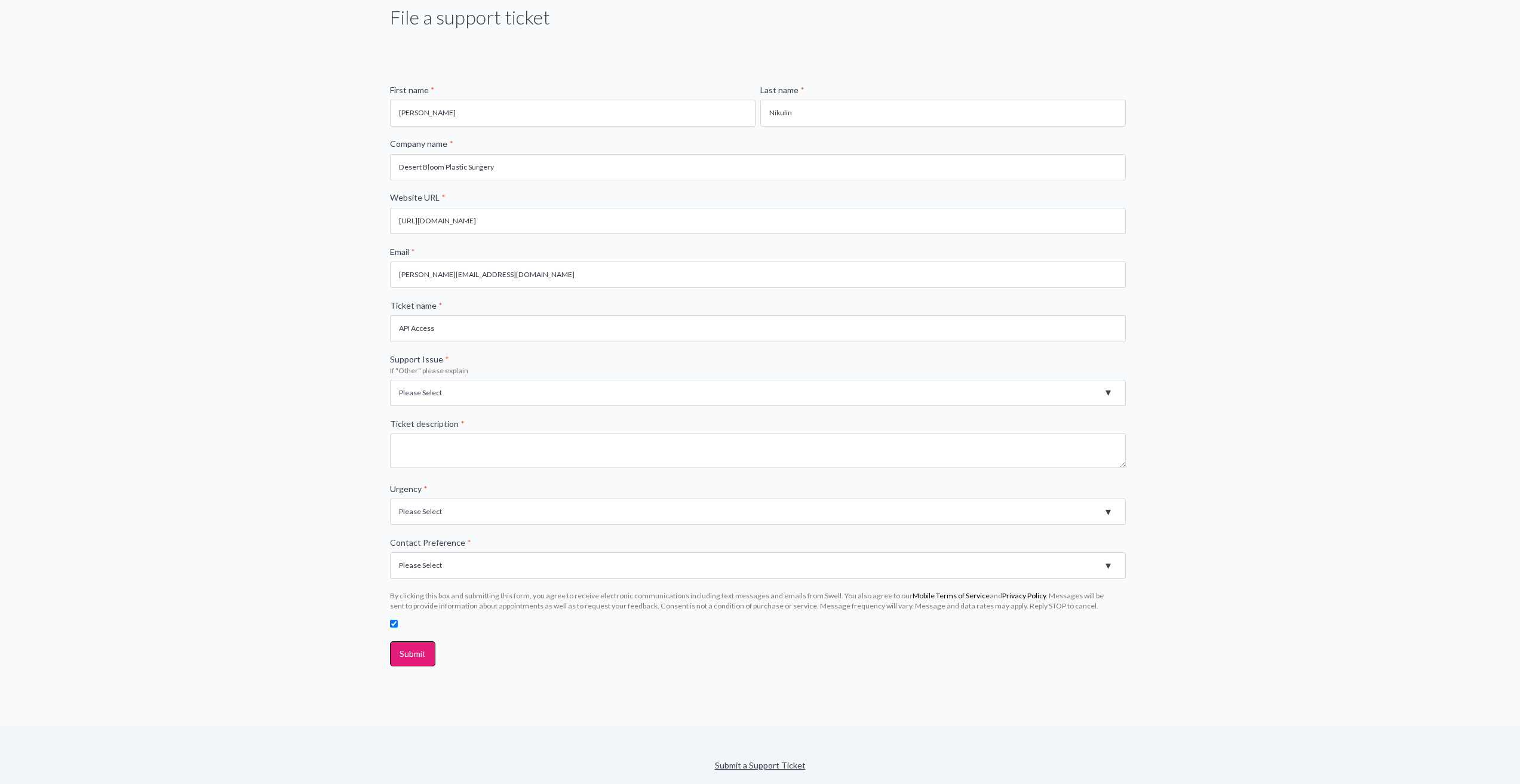
click at [864, 676] on div "File a support ticket First name * Mikhail Last name * Nikulin Company name * D…" at bounding box center [760, 342] width 1520 height 770
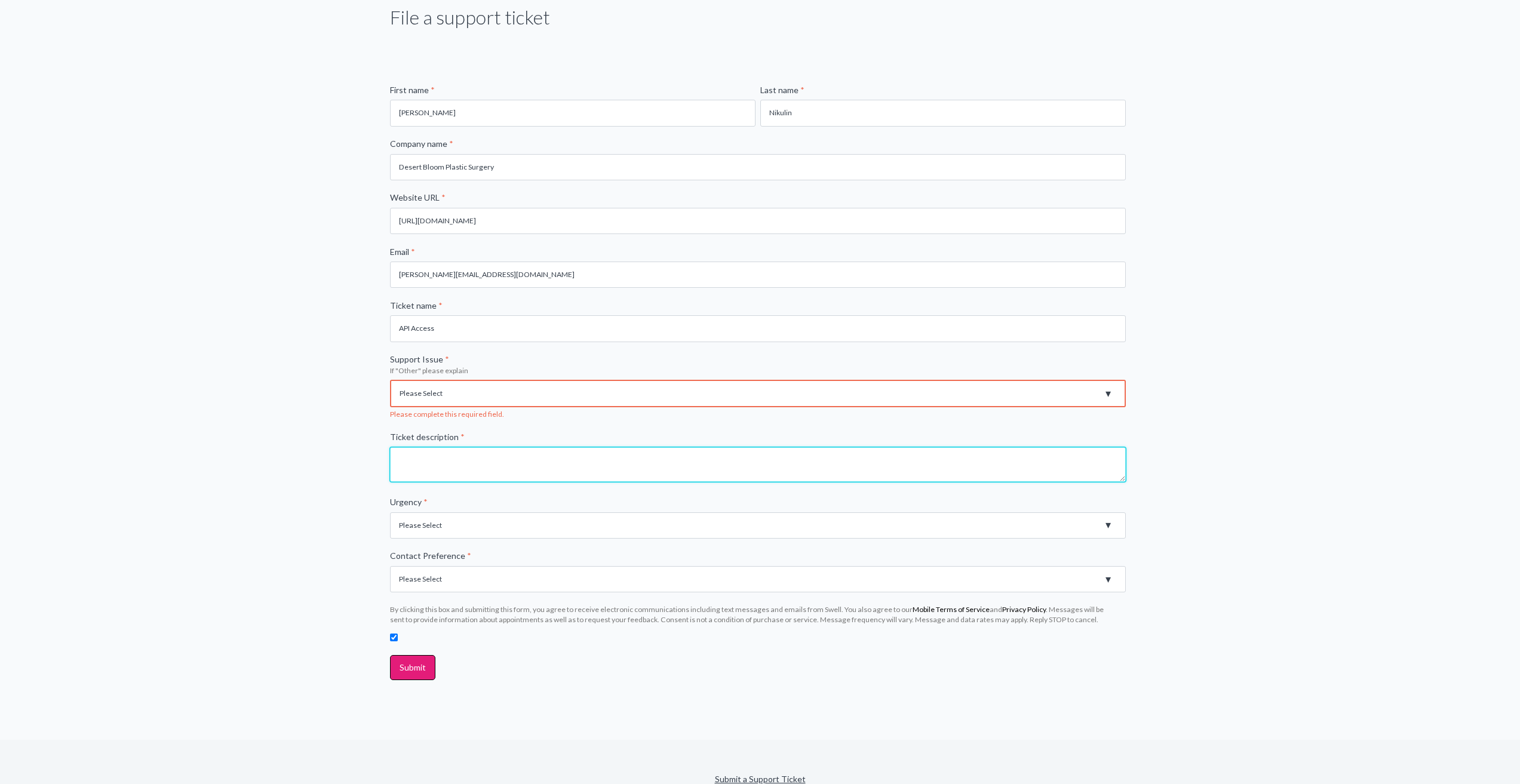
click at [567, 470] on textarea "Ticket description *" at bounding box center [758, 464] width 736 height 34
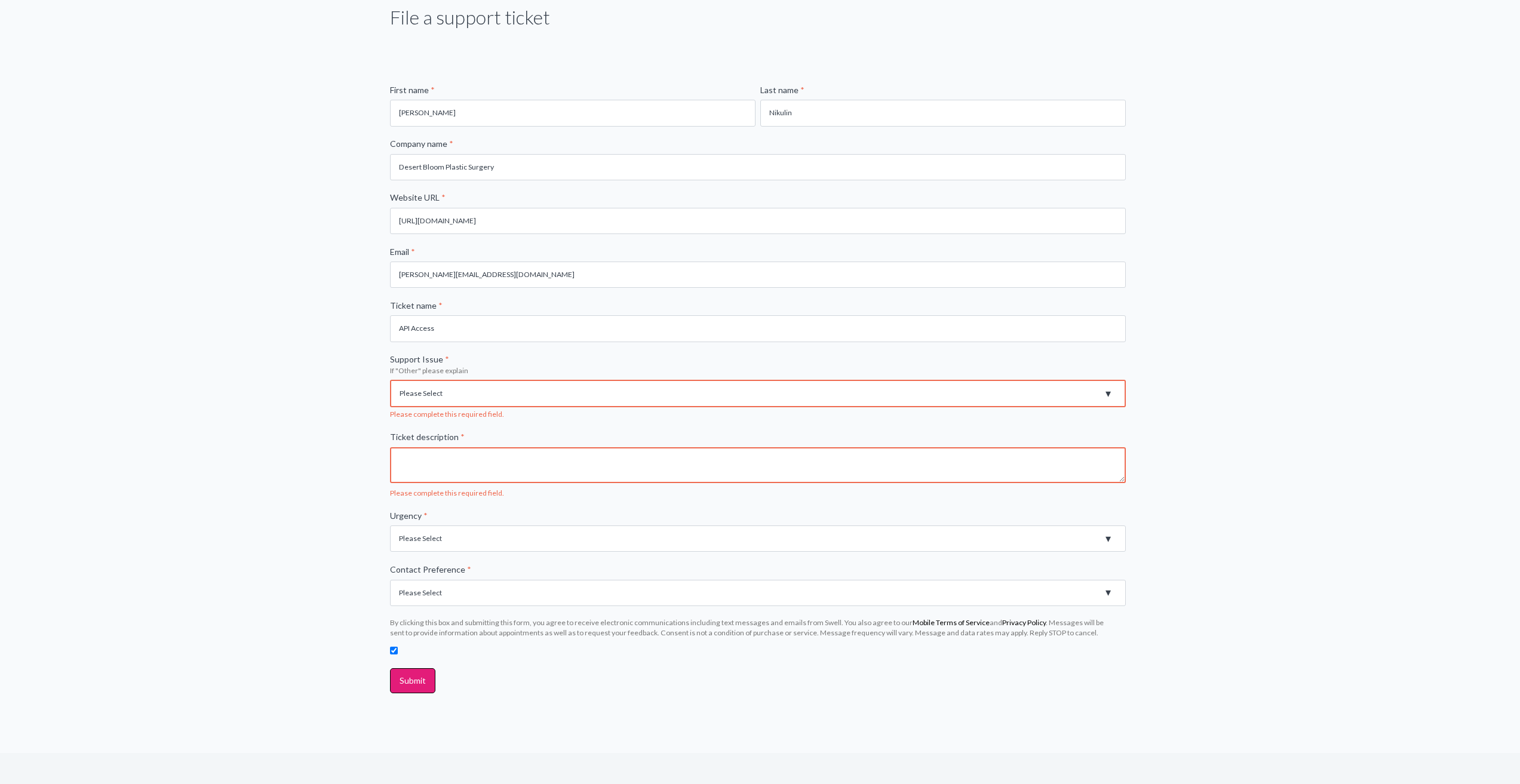
click at [560, 400] on select "Please Select Registration for Business Texting (TCR) Review Invites Not Sendin…" at bounding box center [758, 393] width 736 height 27
click at [390, 380] on select "Please Select Registration for Business Texting (TCR) Review Invites Not Sendin…" at bounding box center [758, 393] width 736 height 27
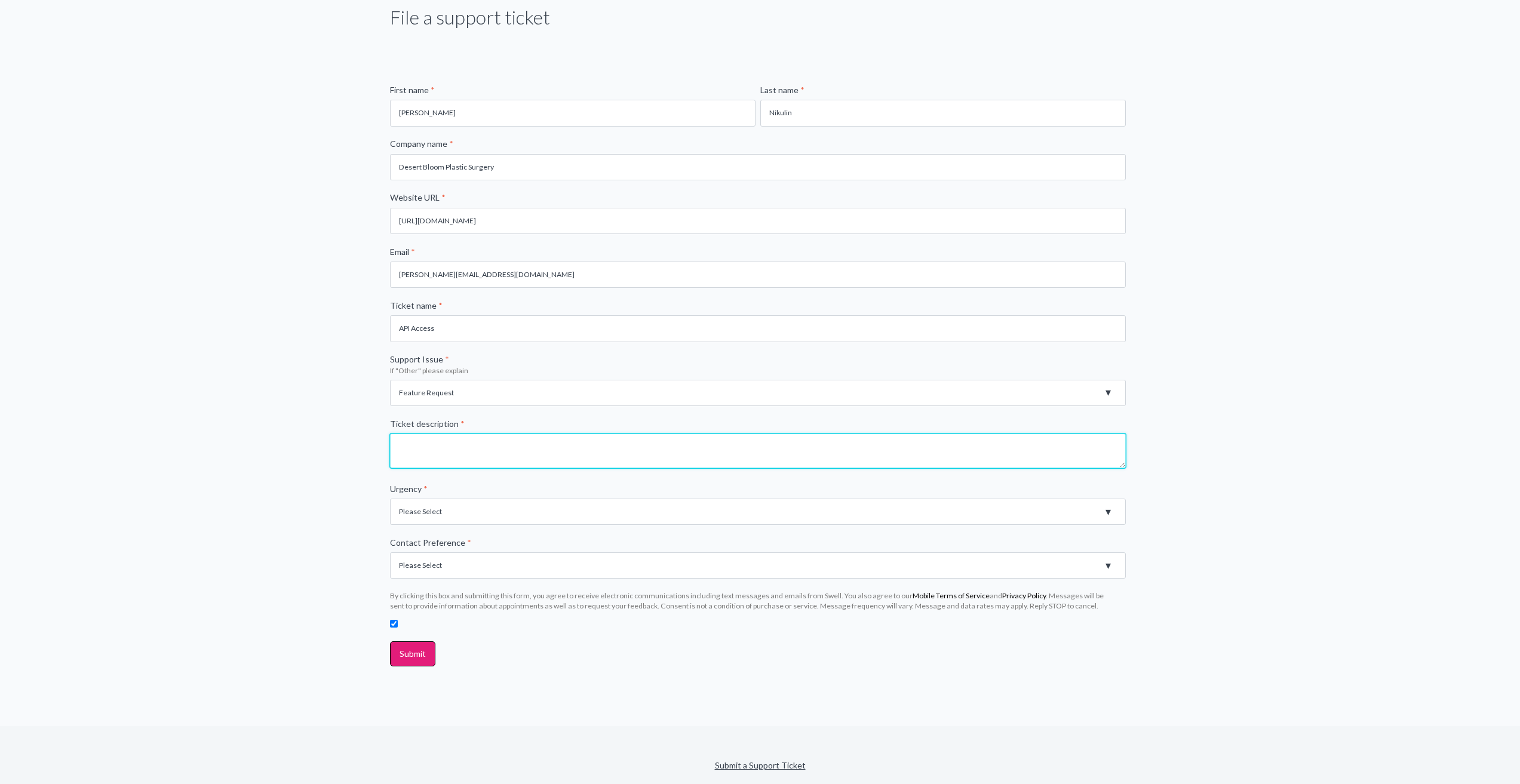
click at [544, 440] on textarea "Ticket description *" at bounding box center [758, 450] width 736 height 34
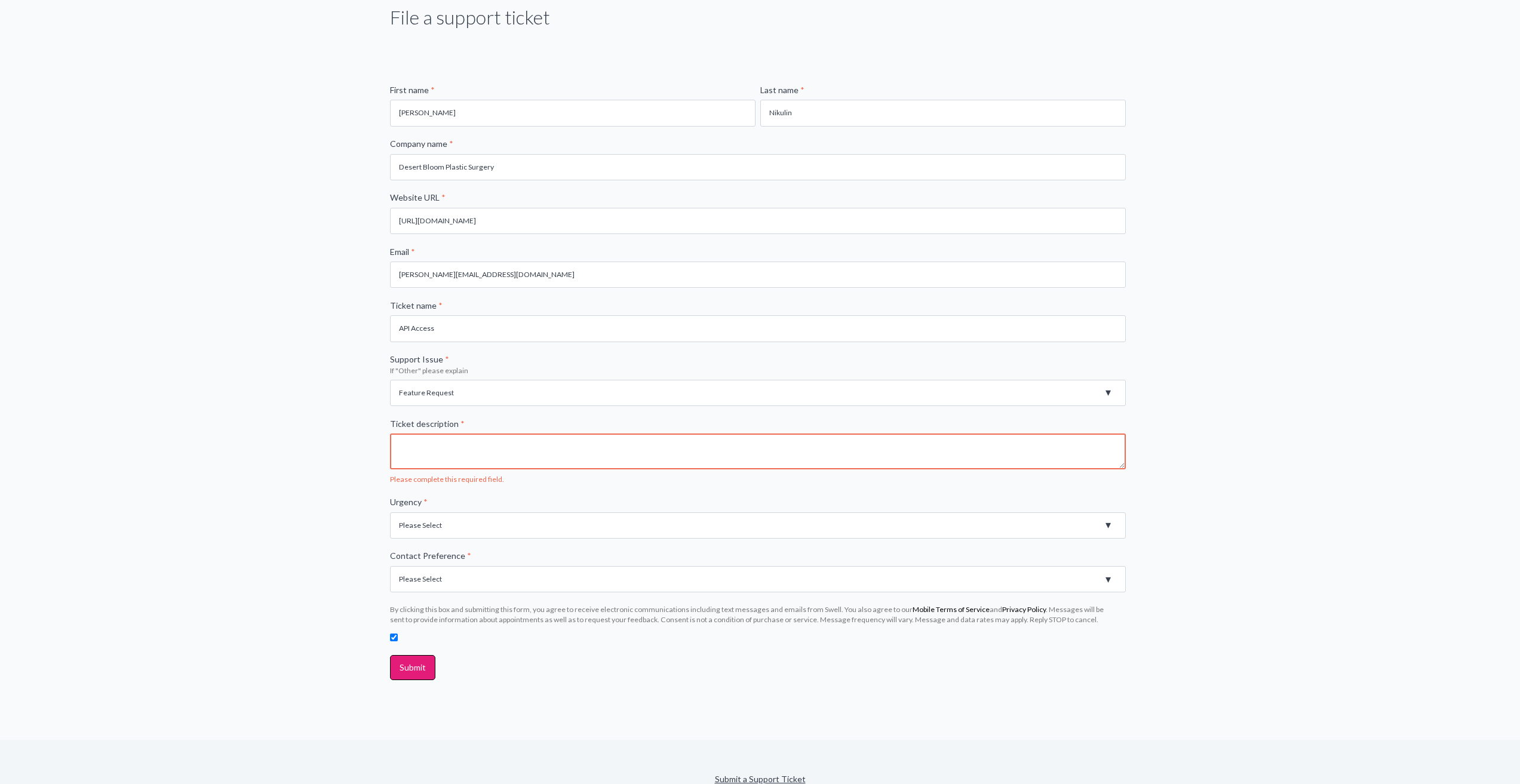
click at [543, 388] on select "Please Select Registration for Business Texting (TCR) Review Invites Not Sendin…" at bounding box center [758, 393] width 736 height 26
select select "Review Invites Not Sending"
click at [390, 380] on select "Please Select Registration for Business Texting (TCR) Review Invites Not Sendin…" at bounding box center [758, 393] width 736 height 26
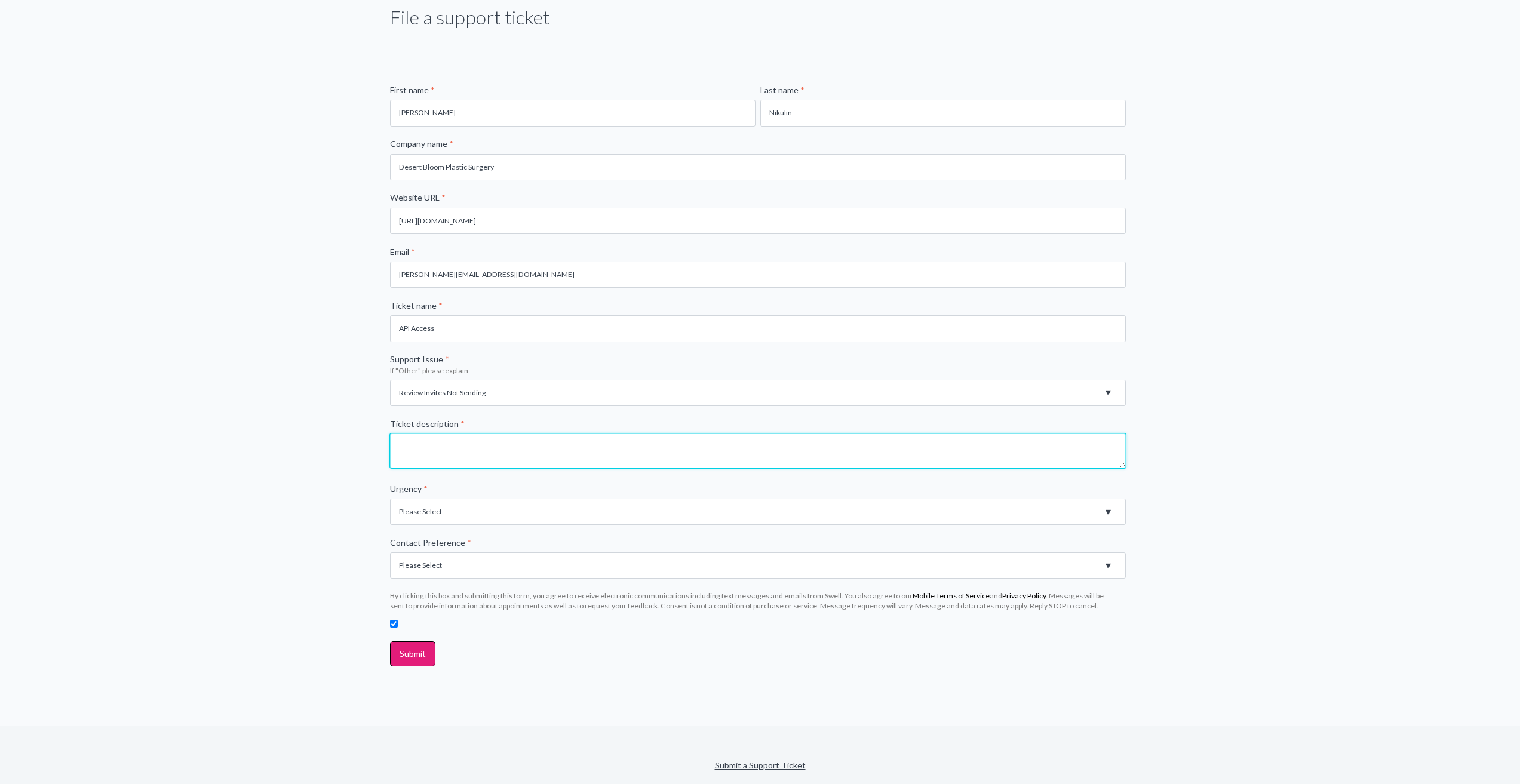
click at [481, 446] on textarea "Ticket description *" at bounding box center [758, 450] width 736 height 34
type textarea "Hey, I am trying to set up an automation that would create a contact and send t…"
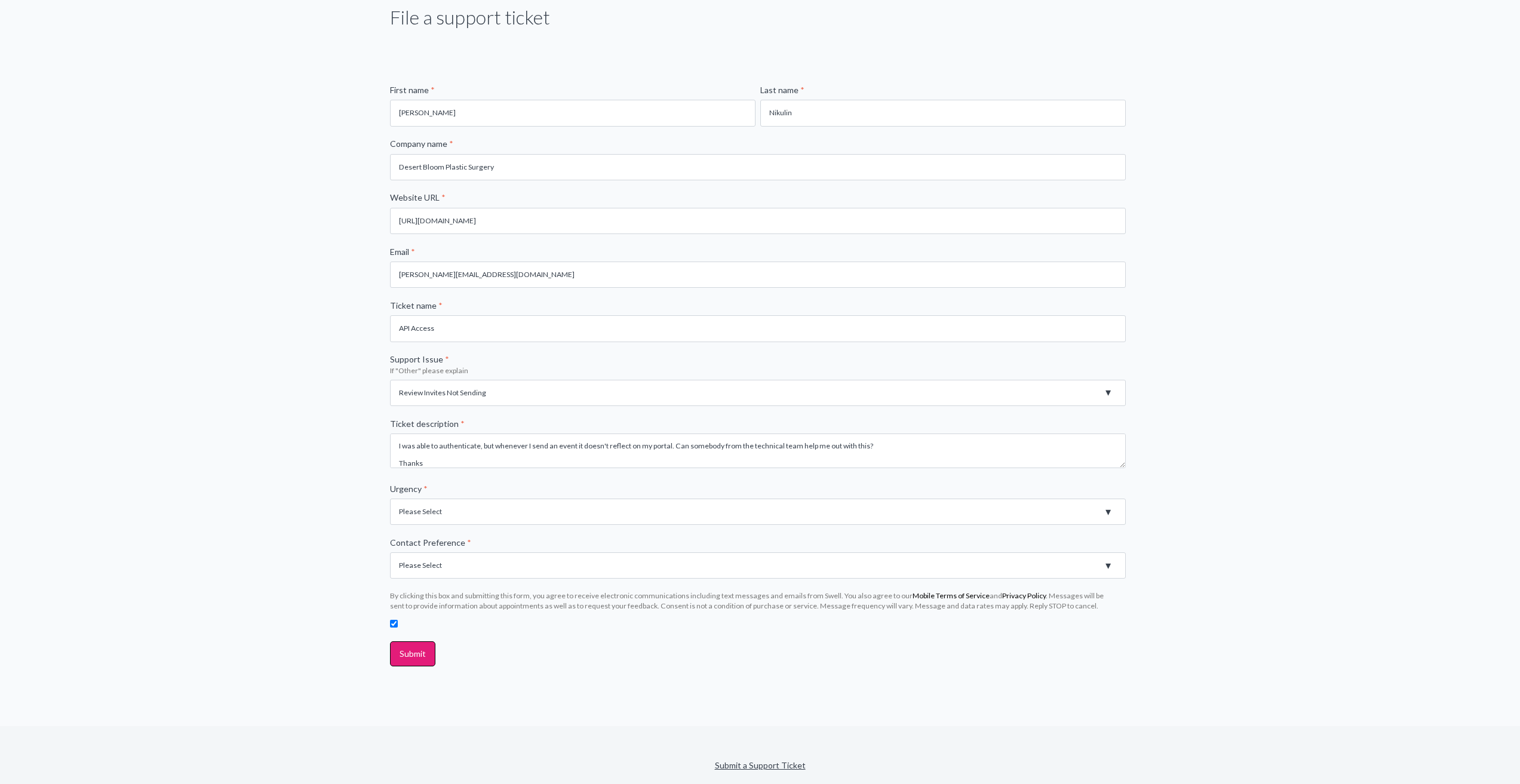
click at [455, 516] on select "Please Select High - Outage - Issue is critically impacting or preventing use o…" at bounding box center [758, 512] width 736 height 26
select select "Medium - Feature or Product is not working. Error Message"
click at [390, 499] on select "Please Select High - Outage - Issue is critically impacting or preventing use o…" at bounding box center [758, 512] width 736 height 26
click at [440, 566] on select "Please Select Email Phone" at bounding box center [758, 566] width 736 height 26
select select "Email"
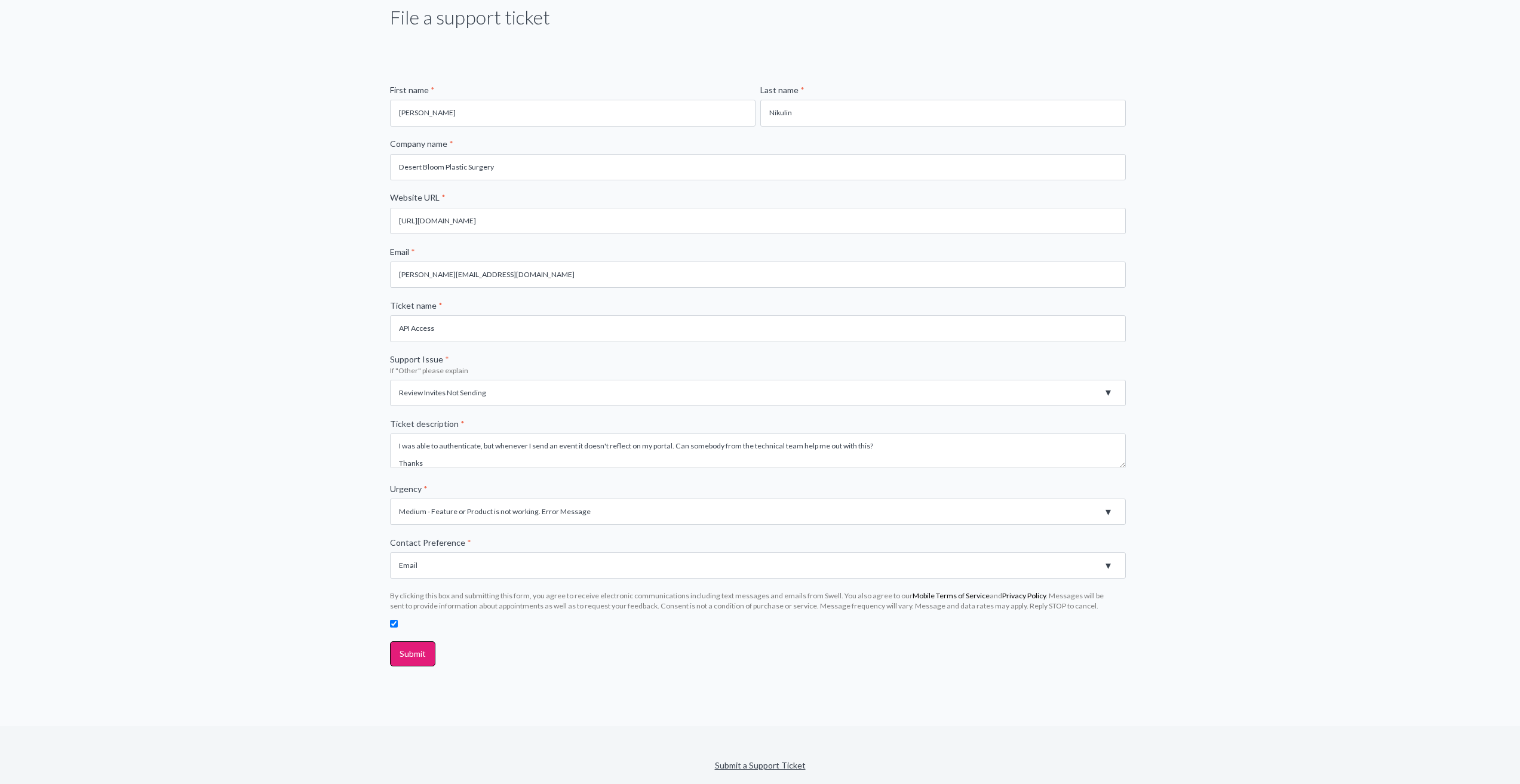
click at [390, 552] on select "Please Select Email Phone" at bounding box center [758, 566] width 736 height 26
click at [399, 626] on label at bounding box center [758, 623] width 736 height 12
click at [397, 626] on input "checkbox" at bounding box center [394, 624] width 8 height 8
click at [394, 625] on input "checkbox" at bounding box center [394, 624] width 8 height 8
checkbox input "true"
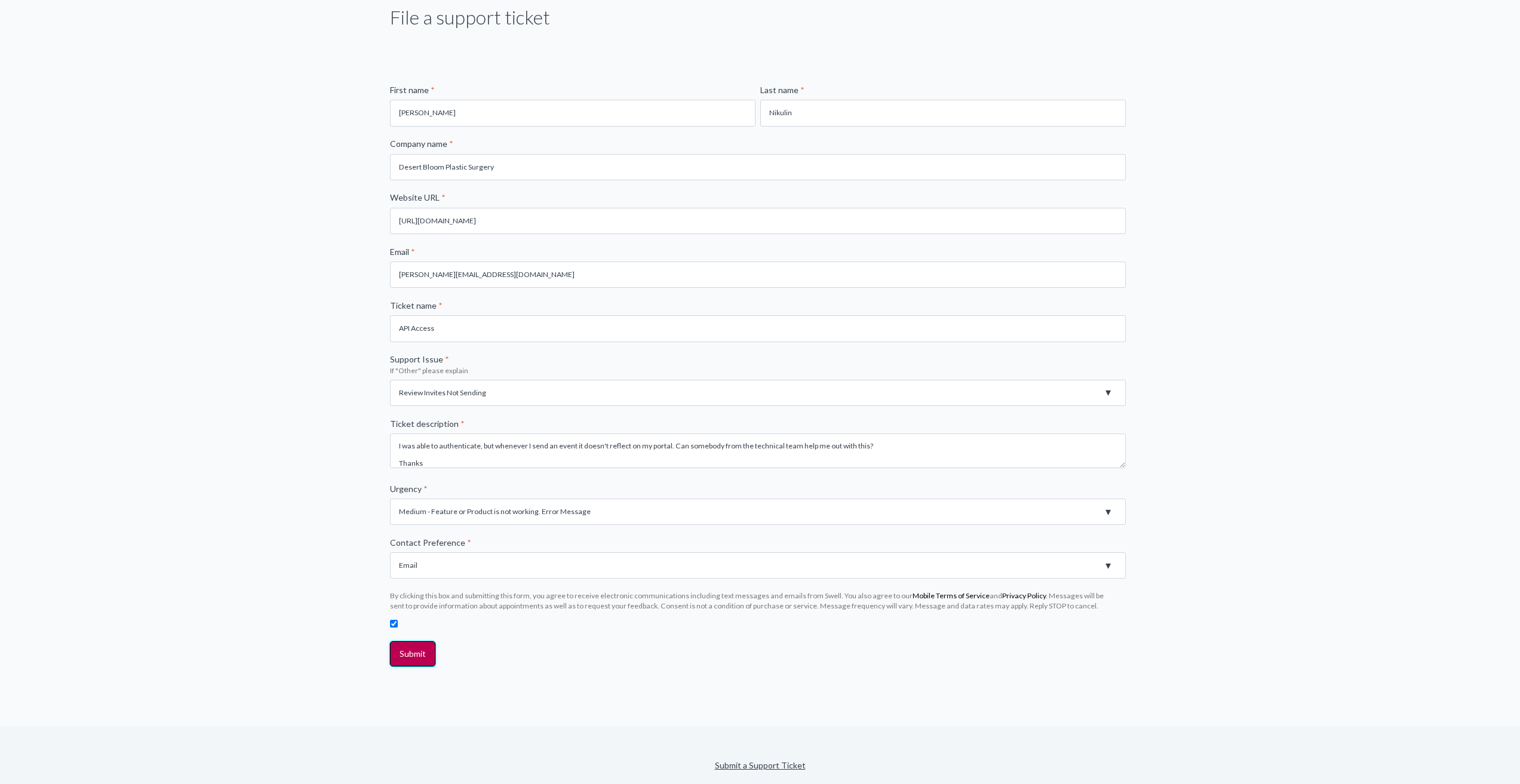
click at [407, 657] on input "Submit" at bounding box center [413, 654] width 46 height 25
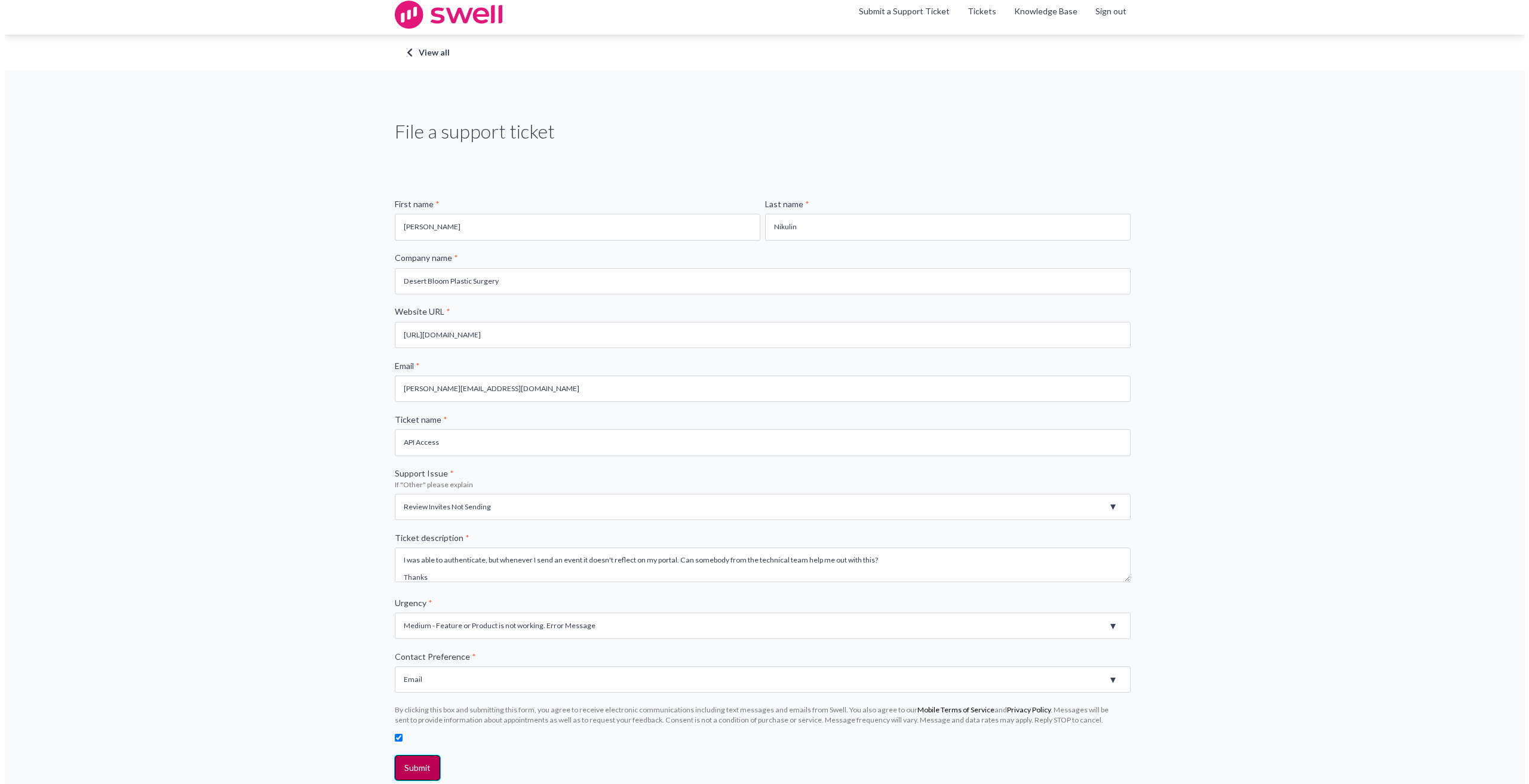
scroll to position [0, 0]
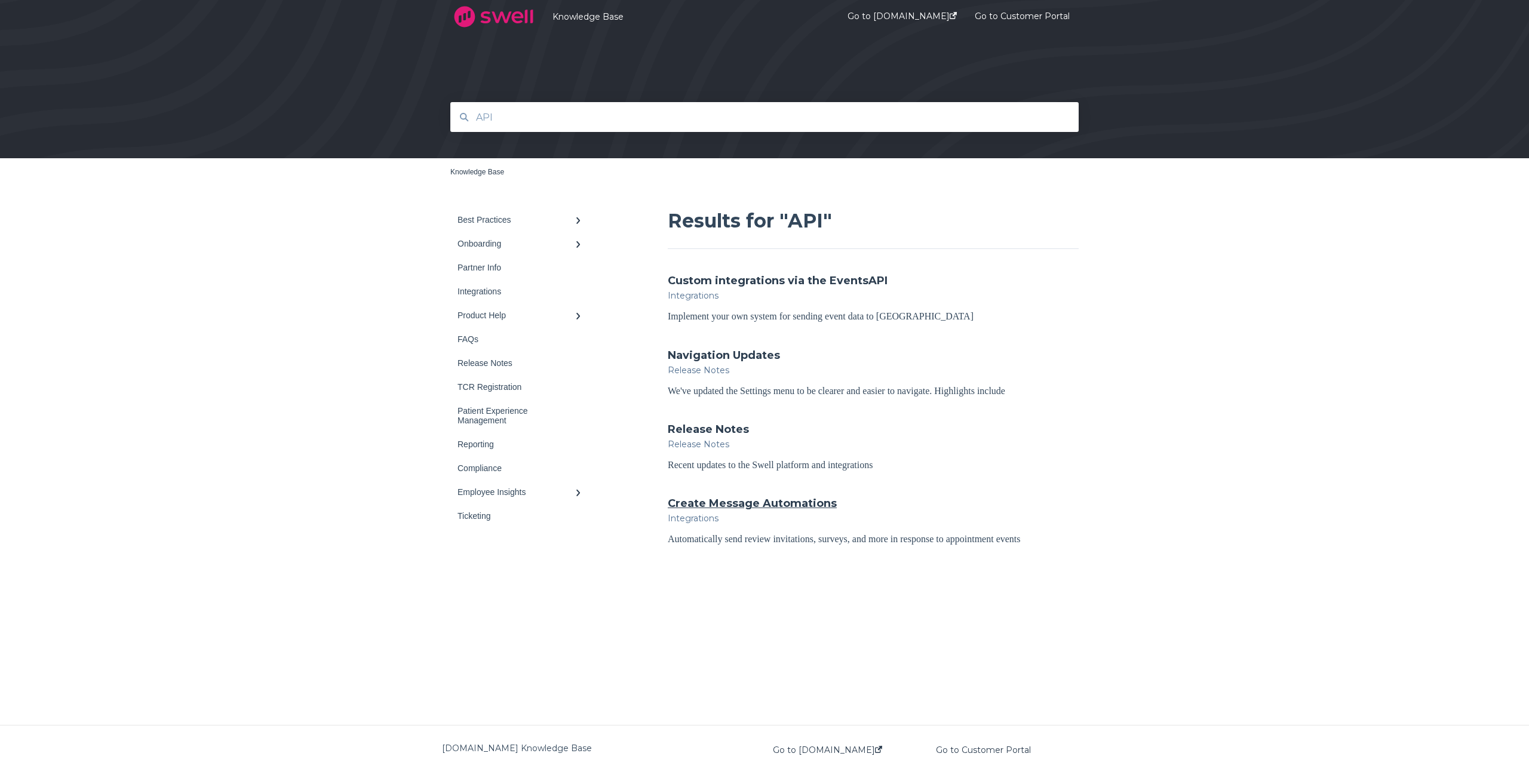
click at [757, 502] on link "Create Message Automations" at bounding box center [753, 504] width 169 height 16
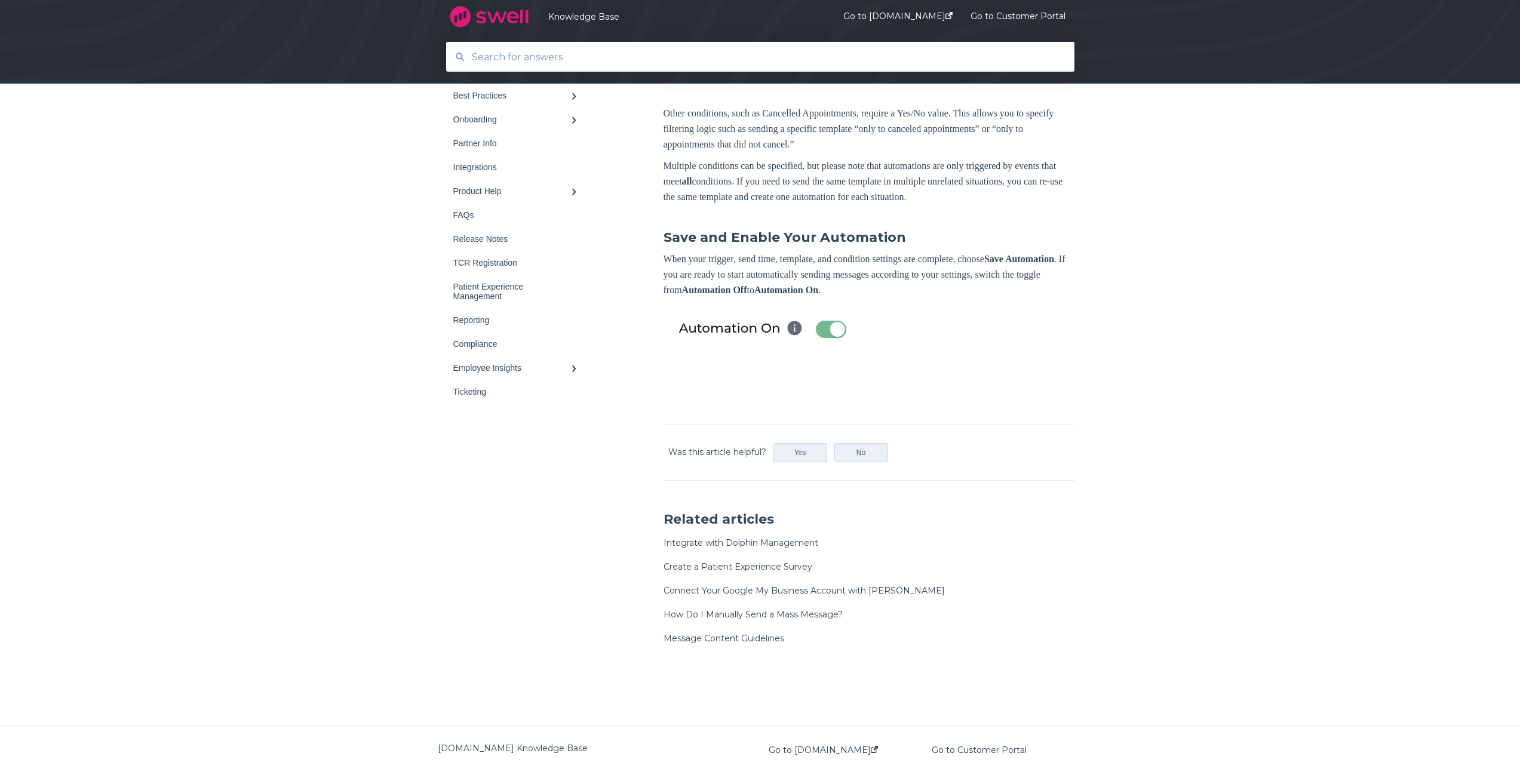
scroll to position [1806, 0]
